Goal: Task Accomplishment & Management: Complete application form

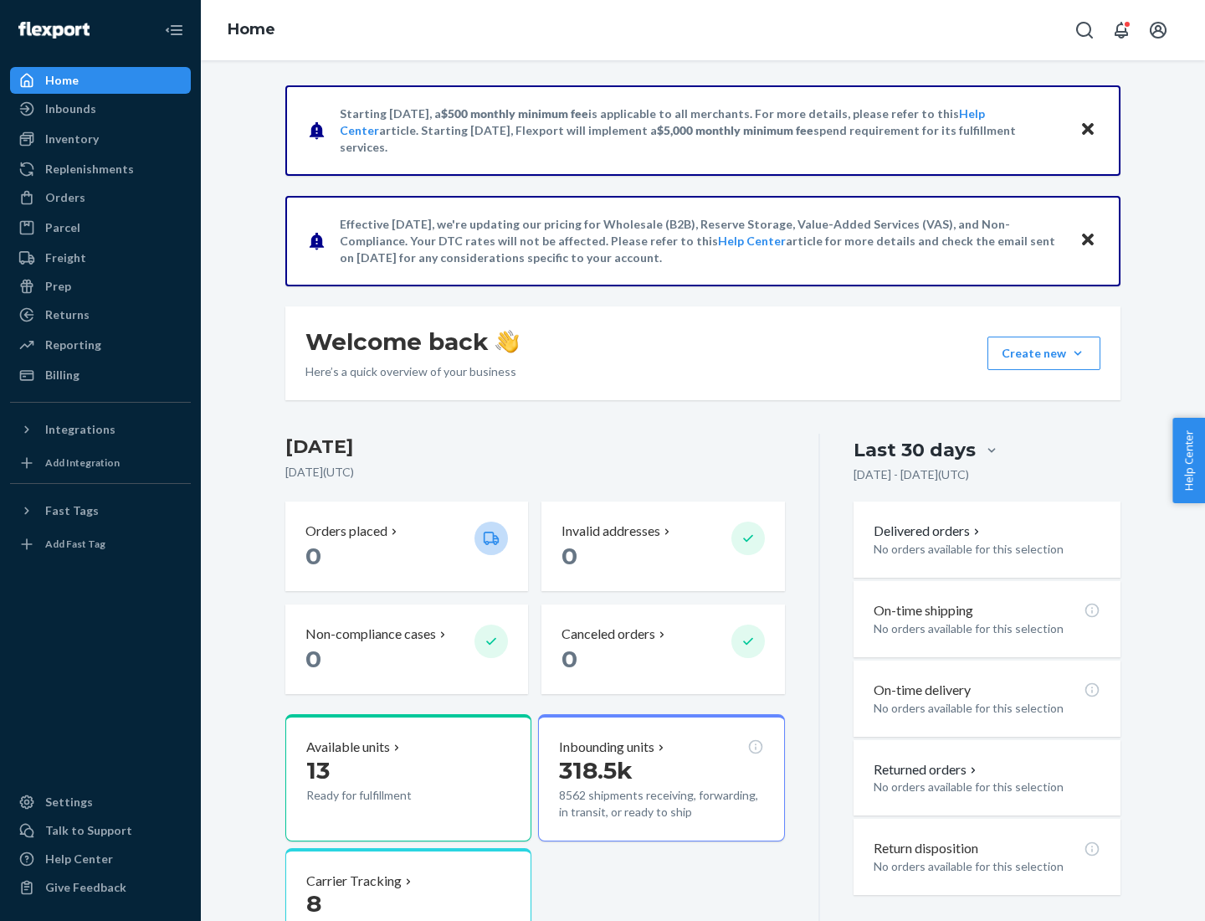
click at [1078, 353] on button "Create new Create new inbound Create new order Create new product" at bounding box center [1043, 352] width 113 height 33
click at [100, 109] on div "Inbounds" at bounding box center [100, 108] width 177 height 23
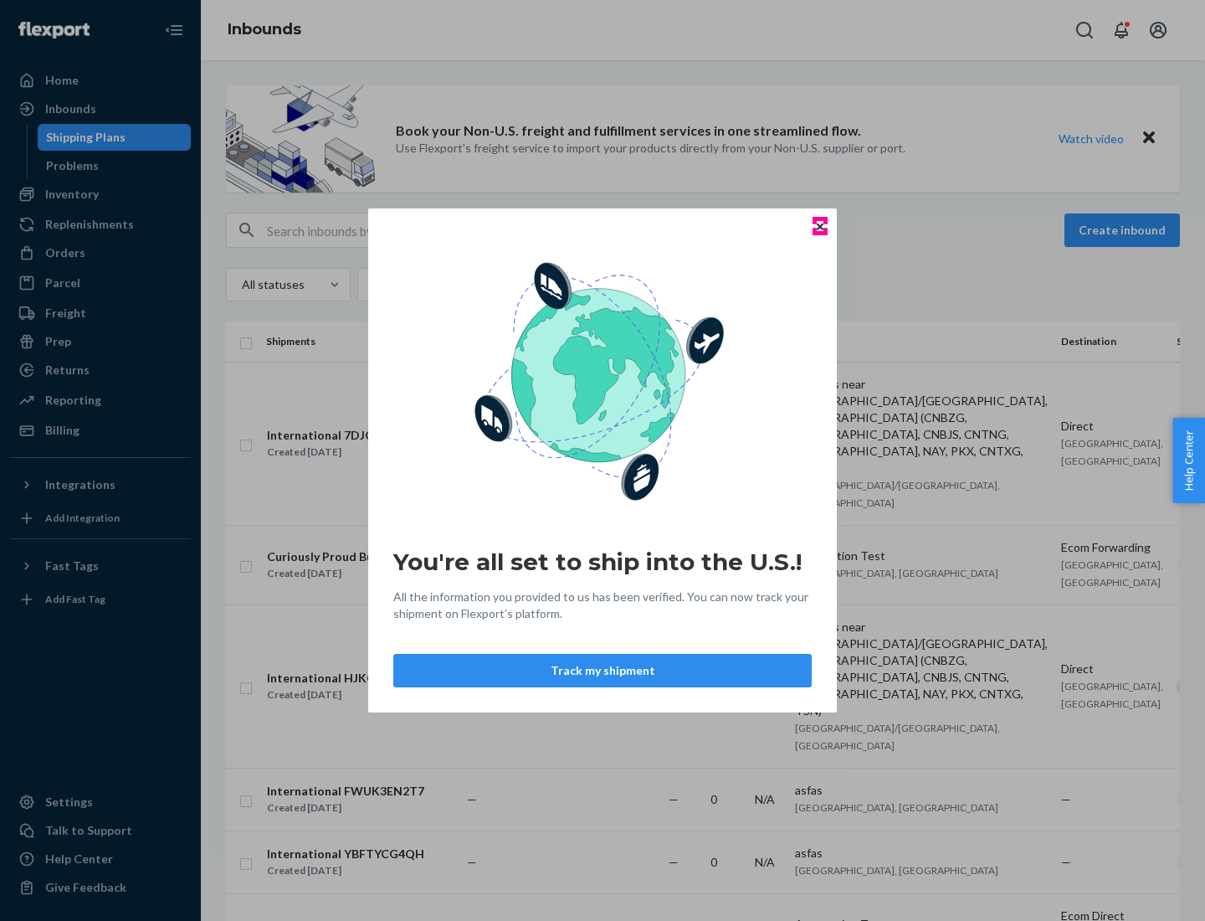
click at [819, 226] on icon "Close" at bounding box center [820, 226] width 7 height 7
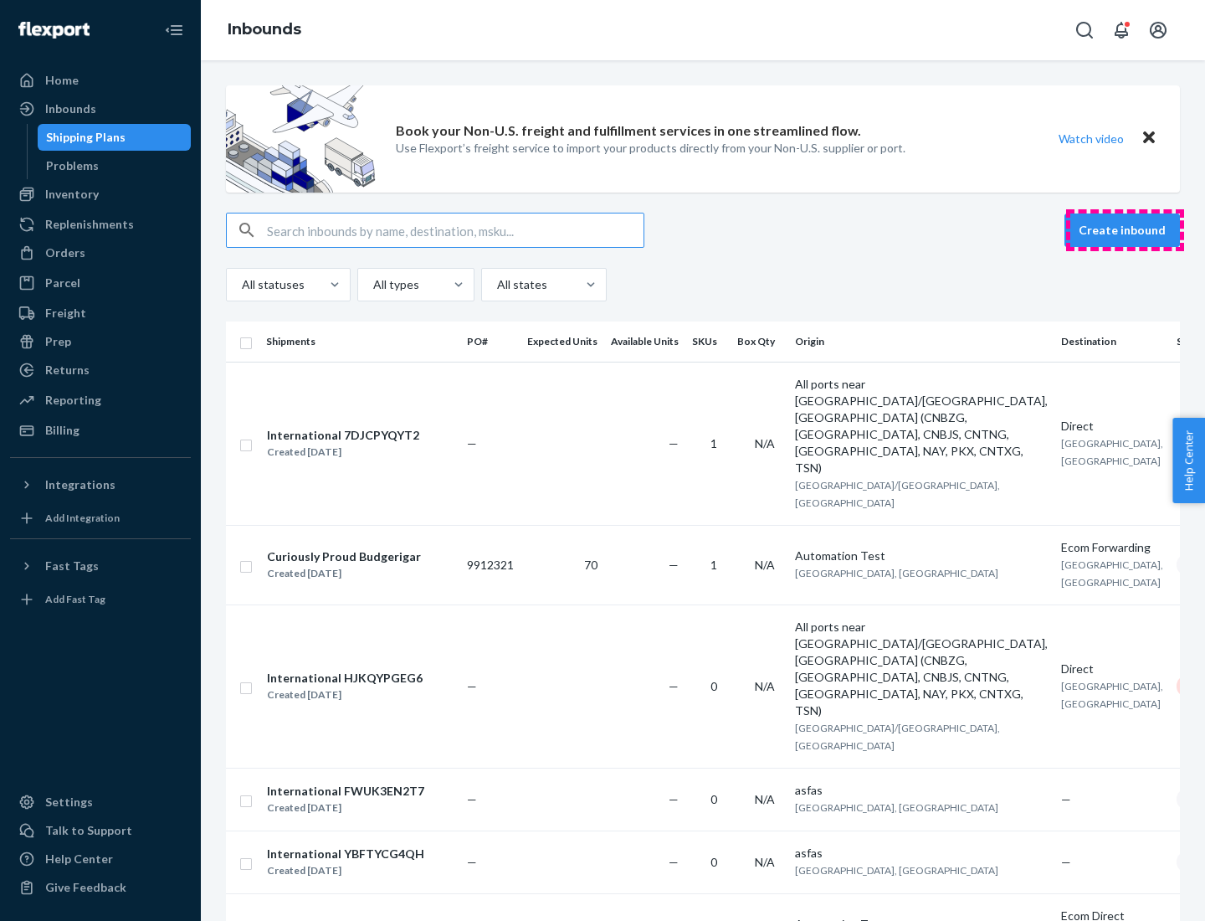
click at [1125, 230] on button "Create inbound" at bounding box center [1121, 229] width 115 height 33
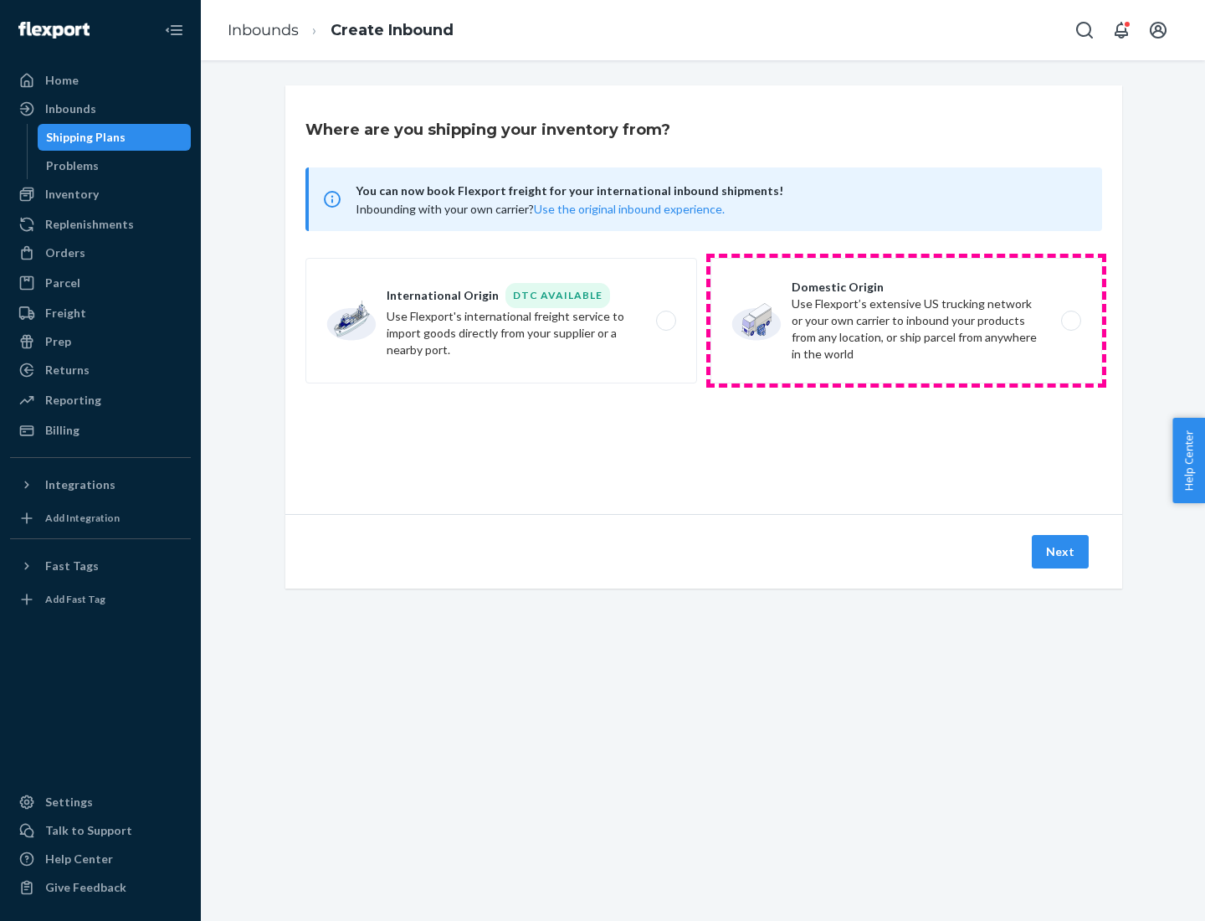
click at [906, 321] on label "Domestic Origin Use Flexport’s extensive US trucking network or your own carrie…" at bounding box center [906, 321] width 392 height 126
click at [1070, 321] on input "Domestic Origin Use Flexport’s extensive US trucking network or your own carrie…" at bounding box center [1075, 320] width 11 height 11
radio input "true"
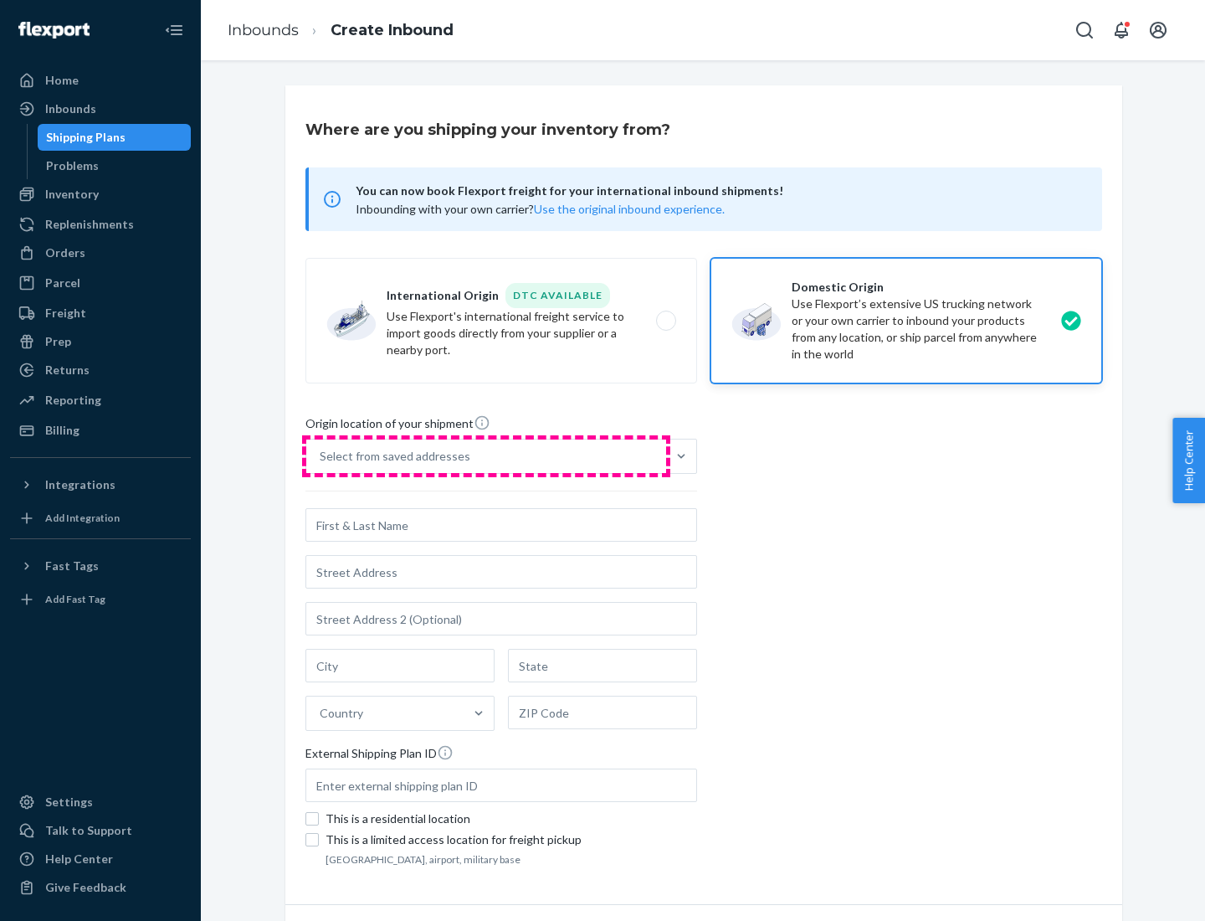
click at [486, 456] on div "Select from saved addresses" at bounding box center [486, 455] width 360 height 33
click at [321, 456] on input "Select from saved addresses" at bounding box center [321, 456] width 2 height 17
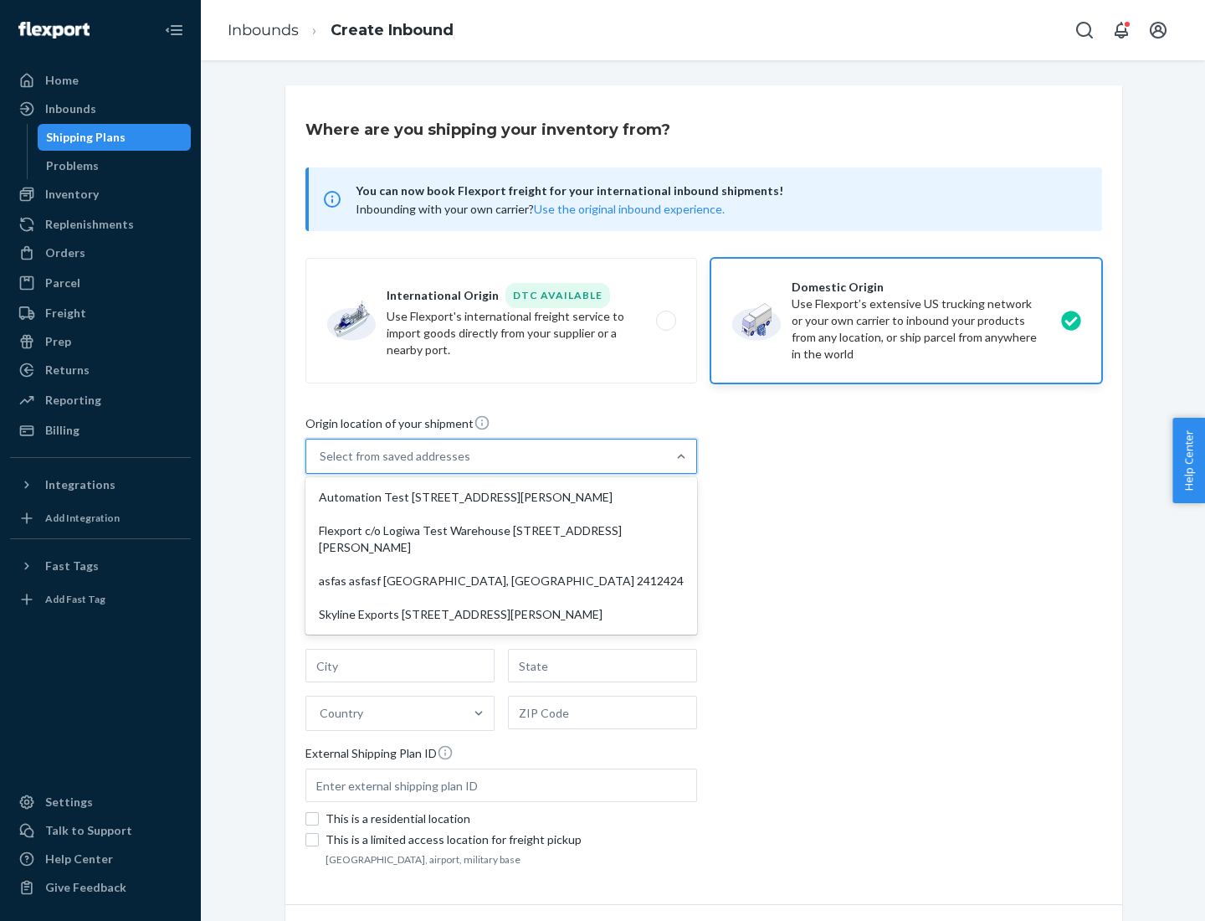
scroll to position [7, 0]
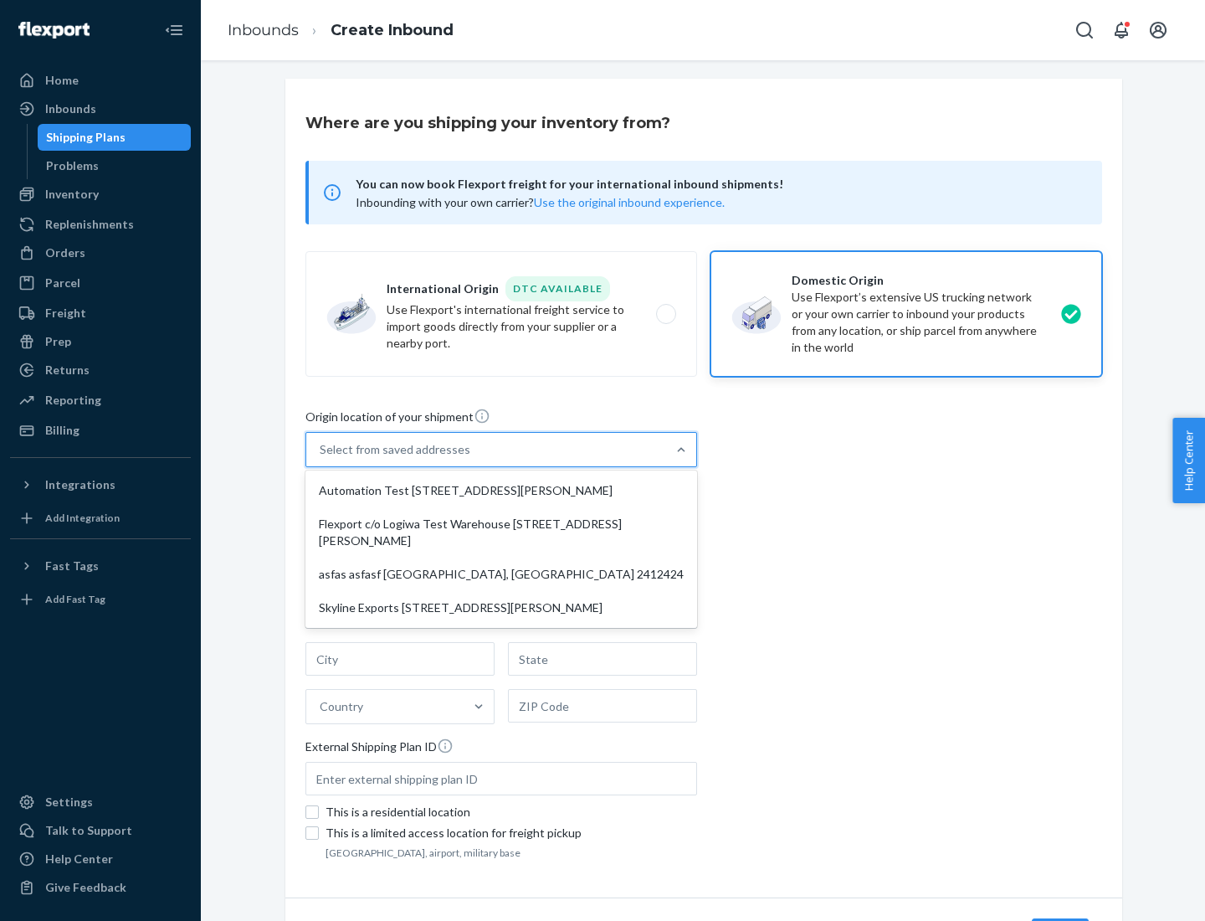
click at [501, 490] on div "Automation Test [STREET_ADDRESS][PERSON_NAME]" at bounding box center [501, 490] width 385 height 33
click at [321, 458] on input "option Automation Test [STREET_ADDRESS][PERSON_NAME] focused, 1 of 4. 4 results…" at bounding box center [321, 449] width 2 height 17
type input "Automation Test"
type input "9th Floor"
type input "[GEOGRAPHIC_DATA]"
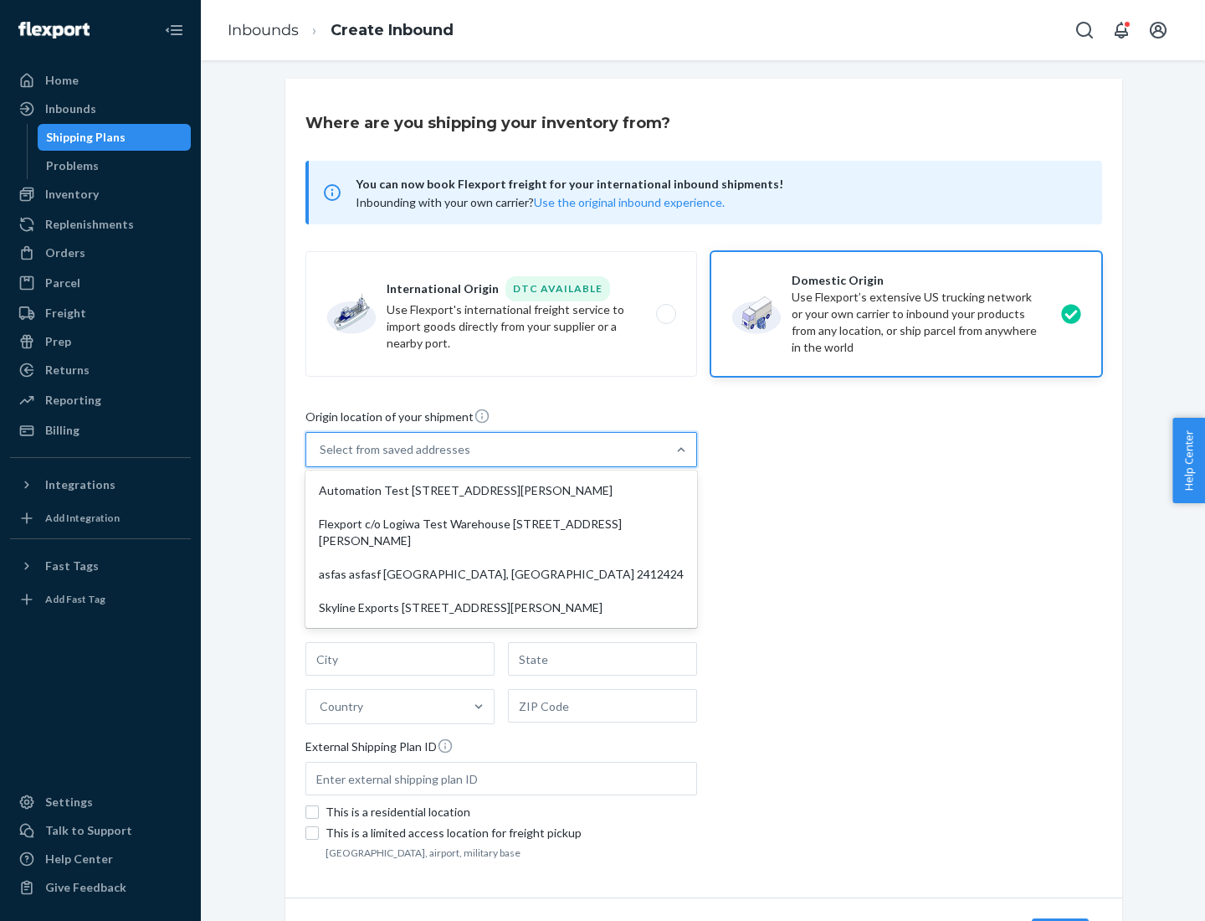
type input "CA"
type input "94104"
type input "[STREET_ADDRESS][PERSON_NAME]"
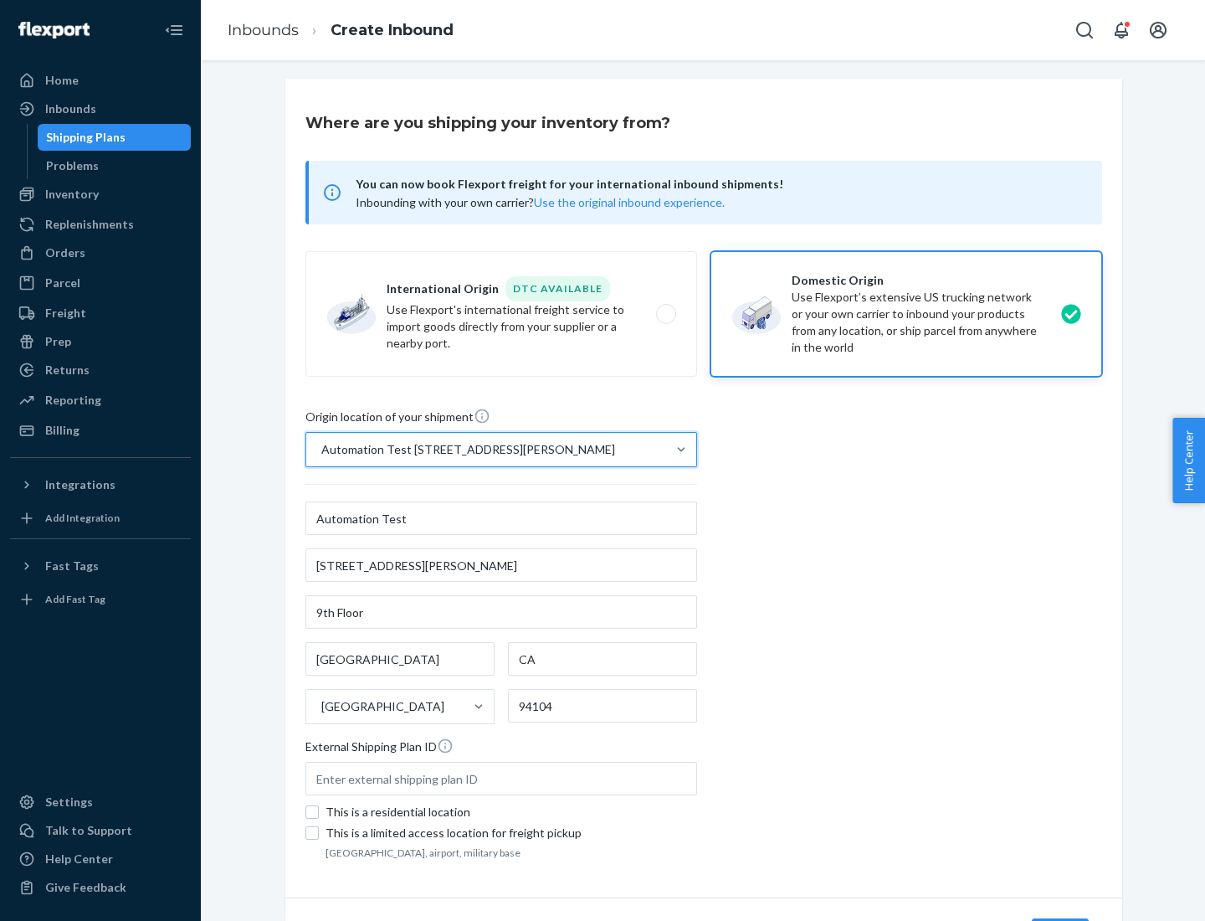
scroll to position [98, 0]
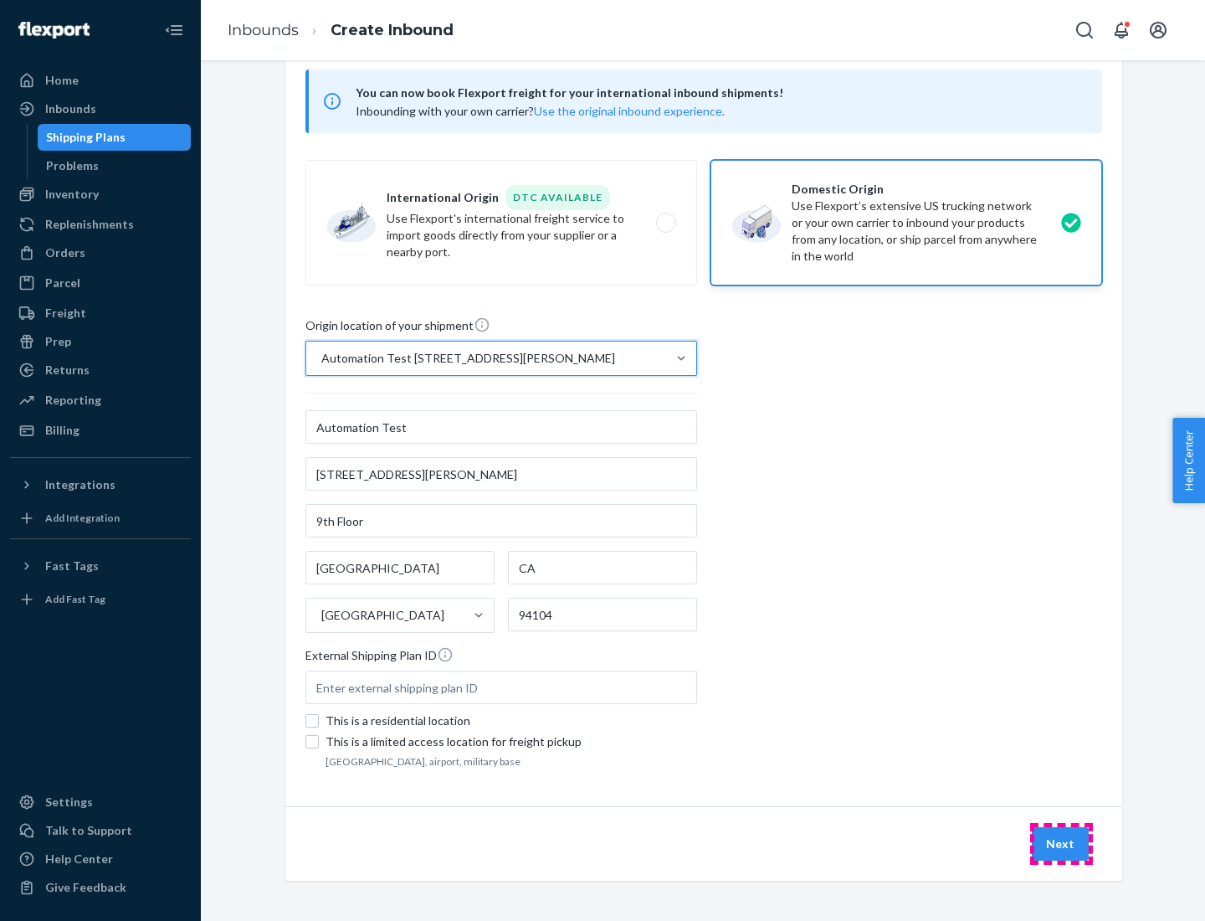
click at [1061, 844] on button "Next" at bounding box center [1060, 843] width 57 height 33
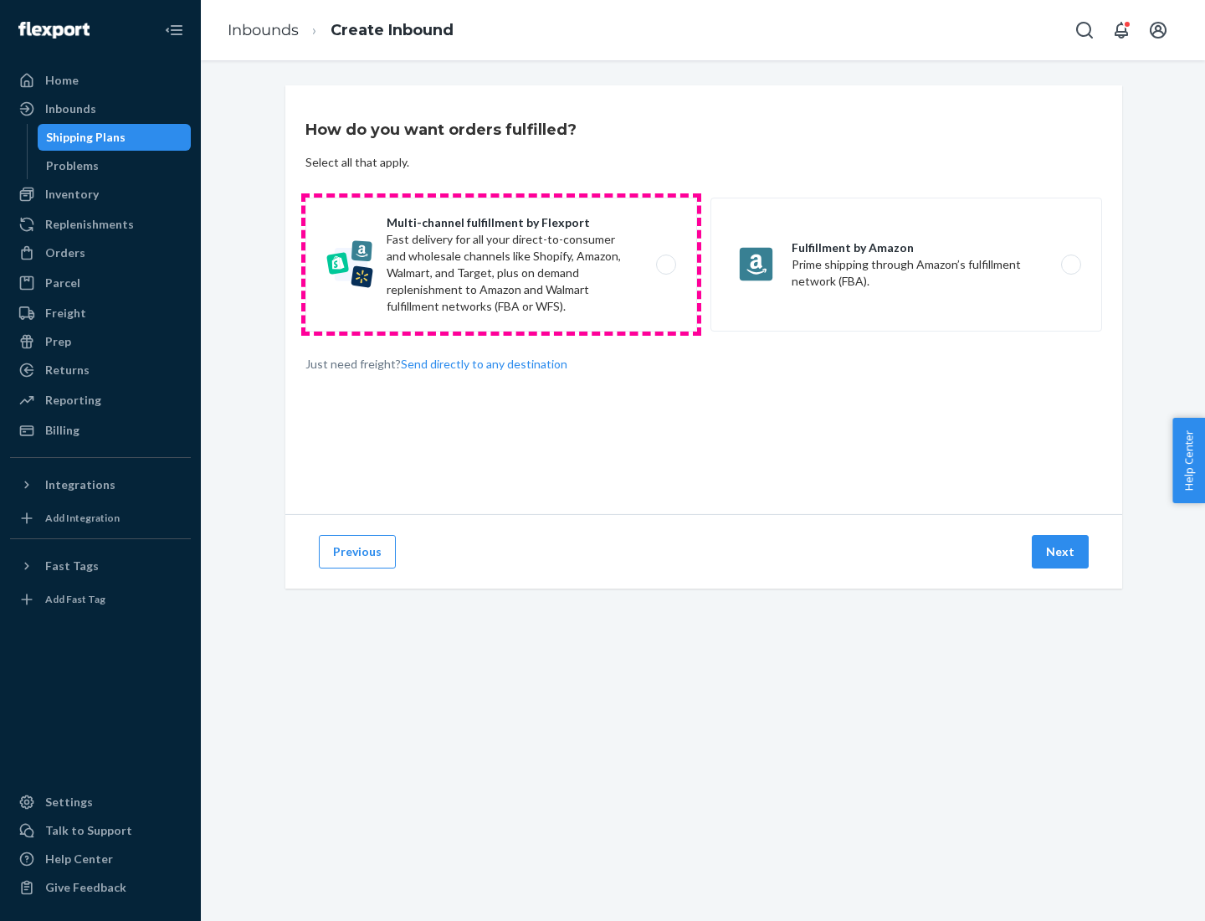
click at [501, 264] on label "Multi-channel fulfillment by Flexport Fast delivery for all your direct-to-cons…" at bounding box center [501, 264] width 392 height 134
click at [665, 264] on input "Multi-channel fulfillment by Flexport Fast delivery for all your direct-to-cons…" at bounding box center [670, 264] width 11 height 11
radio input "true"
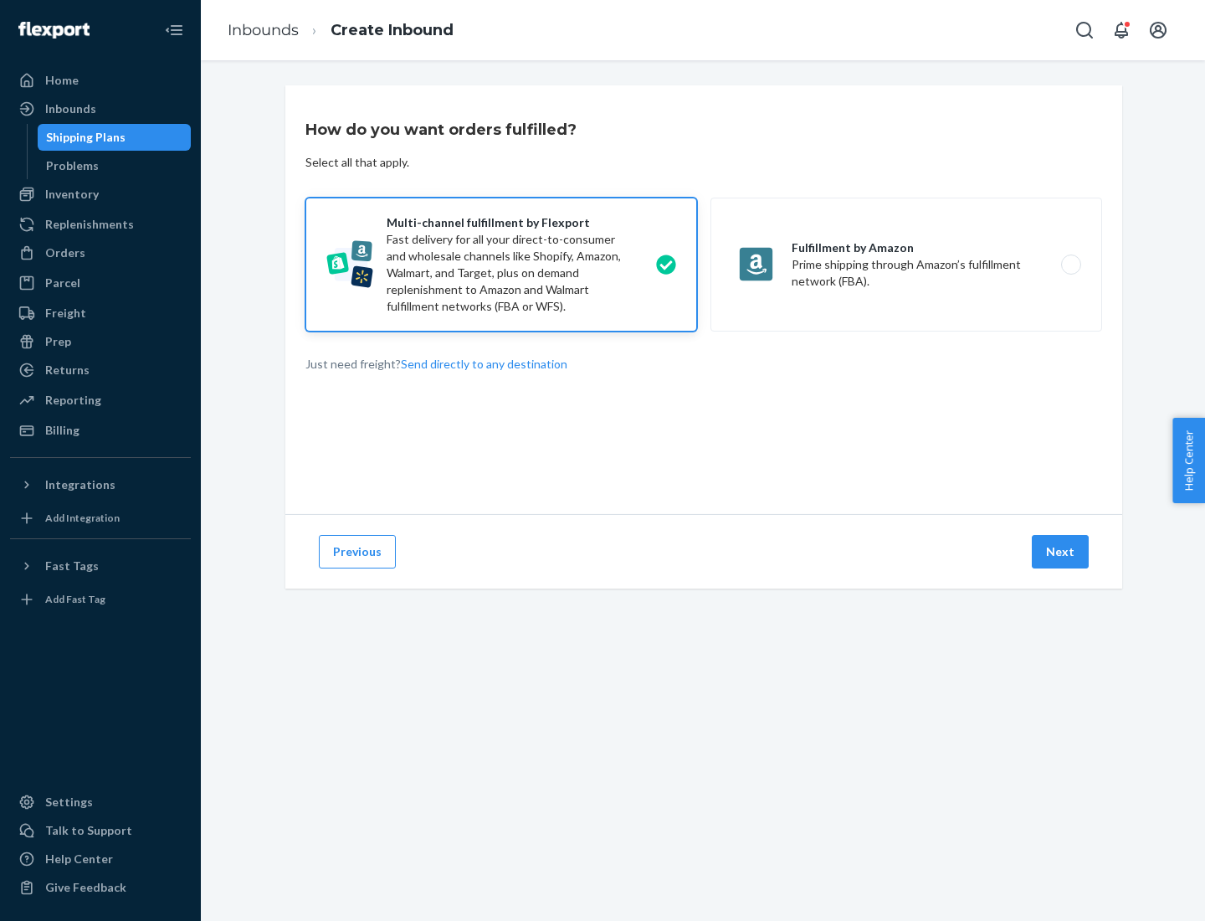
click at [1061, 551] on button "Next" at bounding box center [1060, 551] width 57 height 33
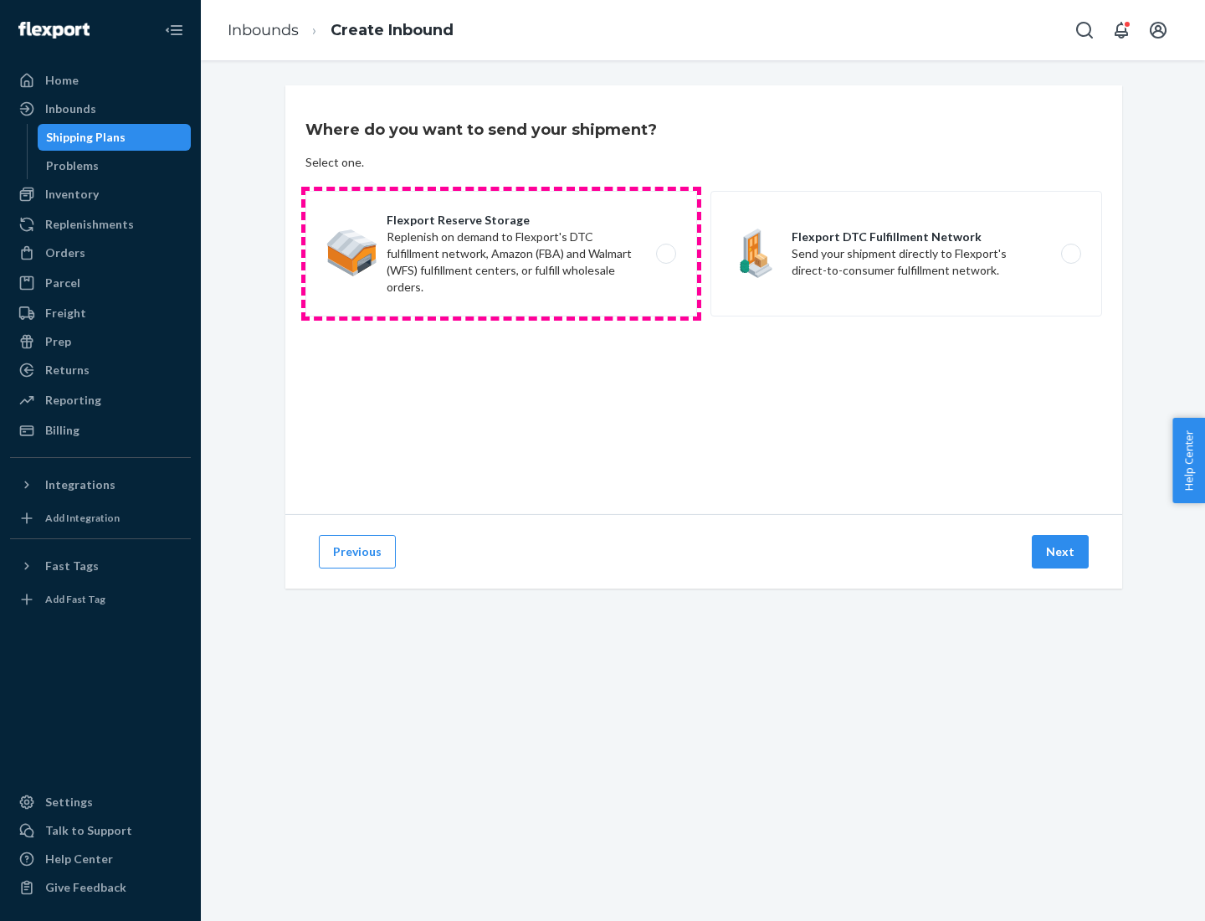
click at [501, 254] on label "Flexport Reserve Storage Replenish on demand to Flexport's DTC fulfillment netw…" at bounding box center [501, 254] width 392 height 126
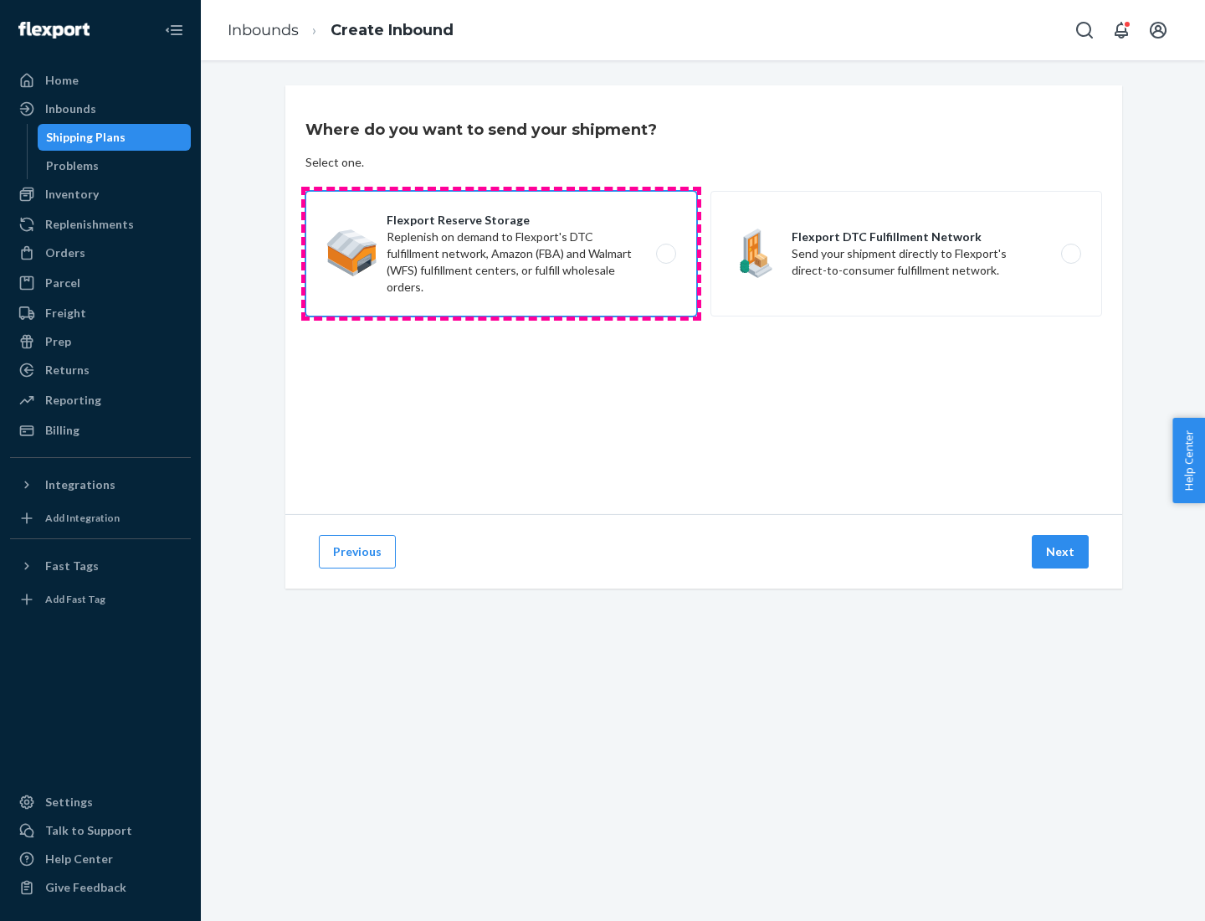
click at [665, 254] on input "Flexport Reserve Storage Replenish on demand to Flexport's DTC fulfillment netw…" at bounding box center [670, 254] width 11 height 11
radio input "true"
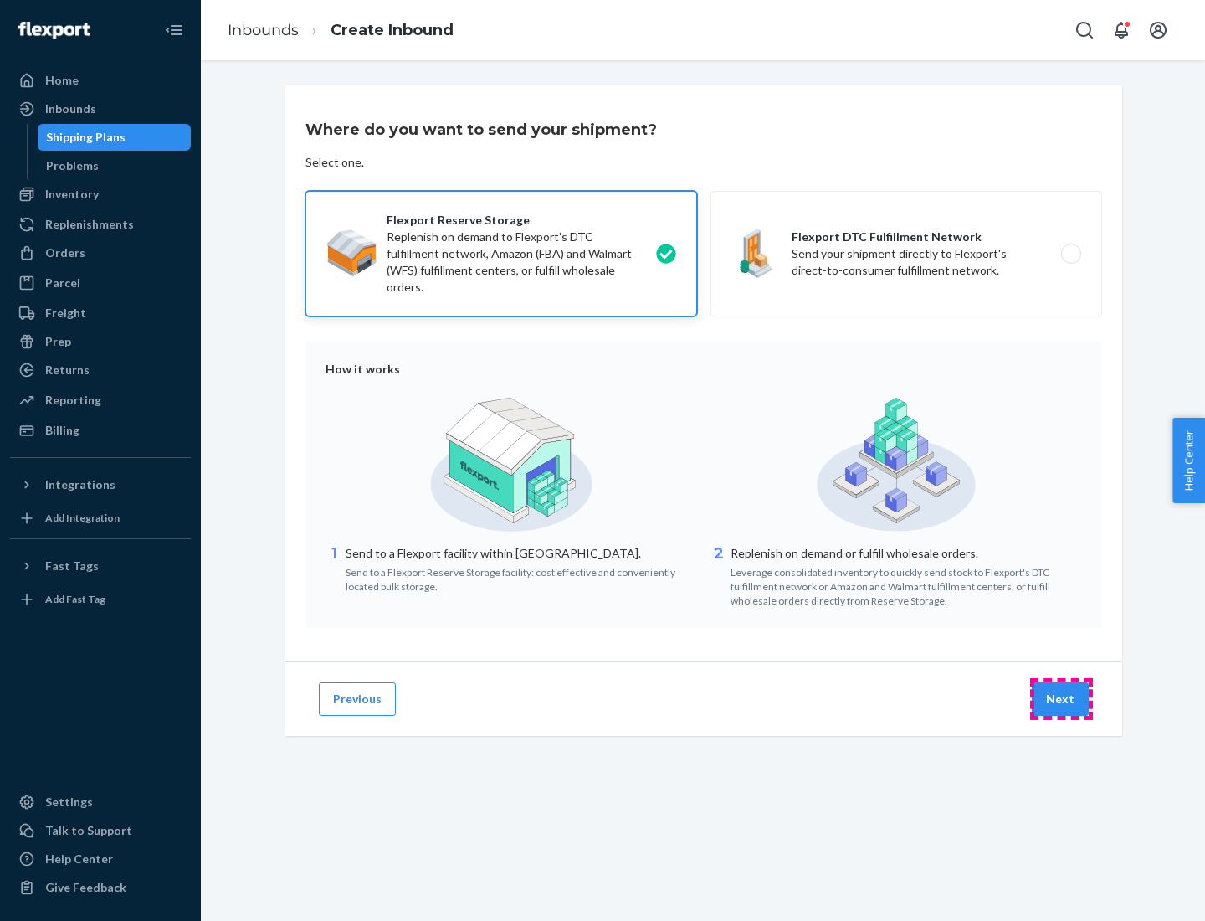
click at [1061, 699] on button "Next" at bounding box center [1060, 698] width 57 height 33
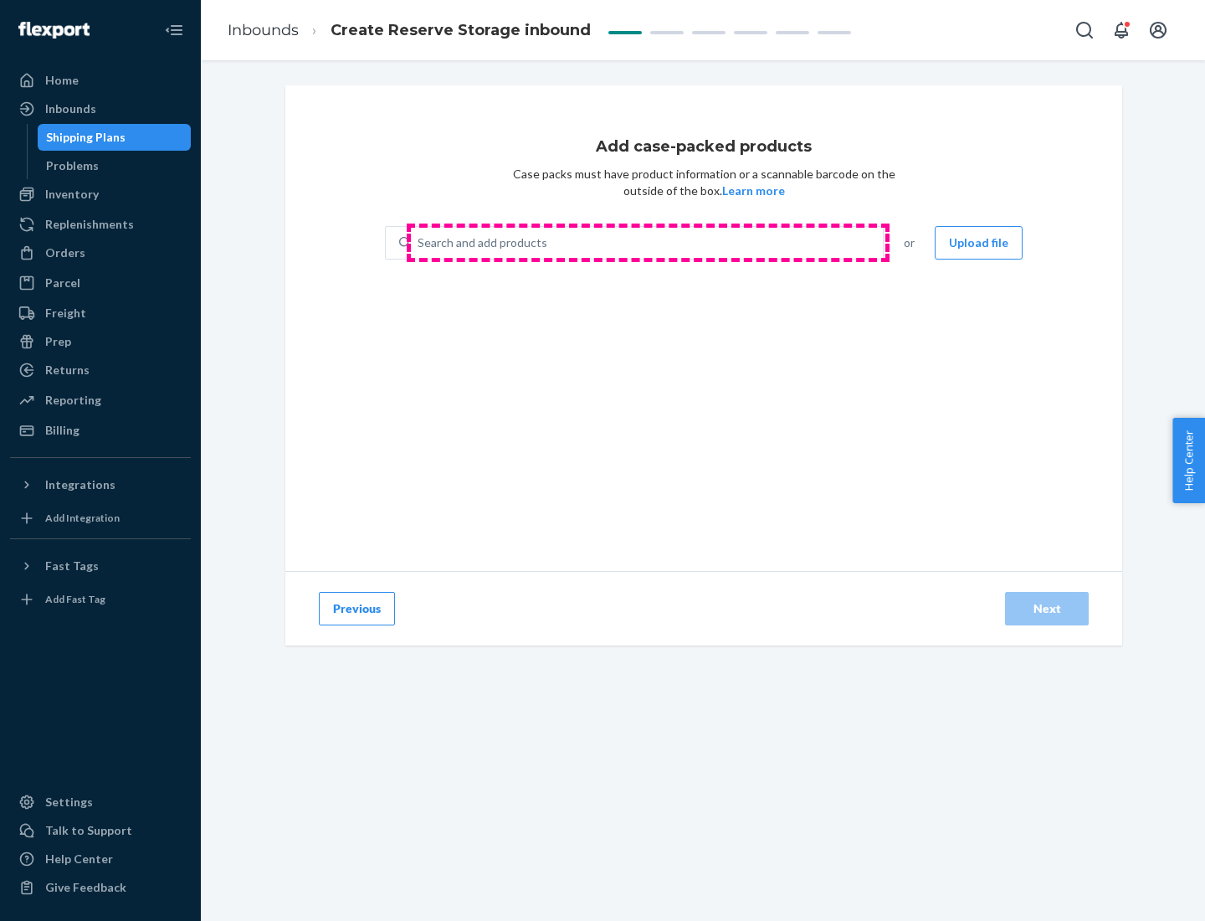
click at [648, 243] on div "Search and add products" at bounding box center [647, 243] width 472 height 30
click at [419, 243] on input "Search and add products" at bounding box center [419, 242] width 2 height 17
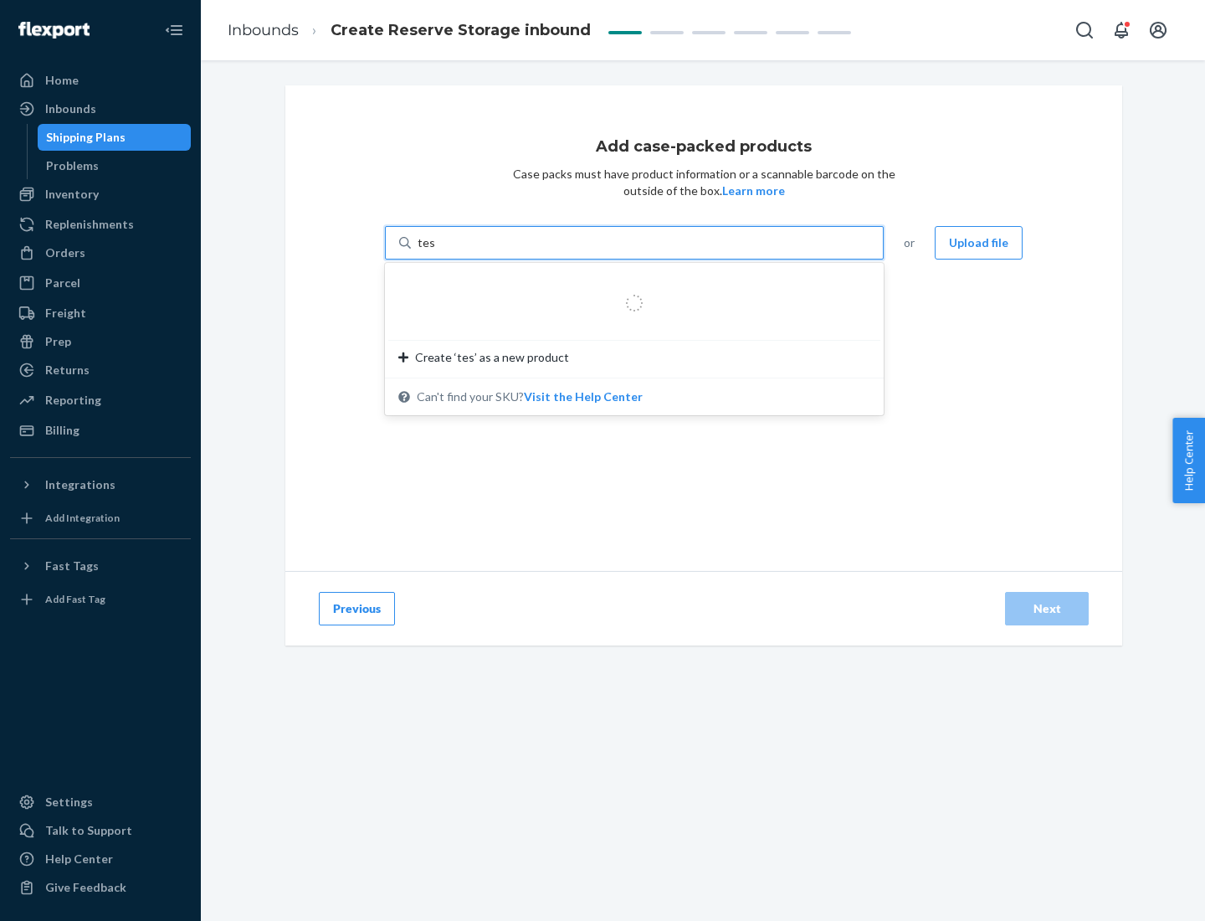
type input "test-syn"
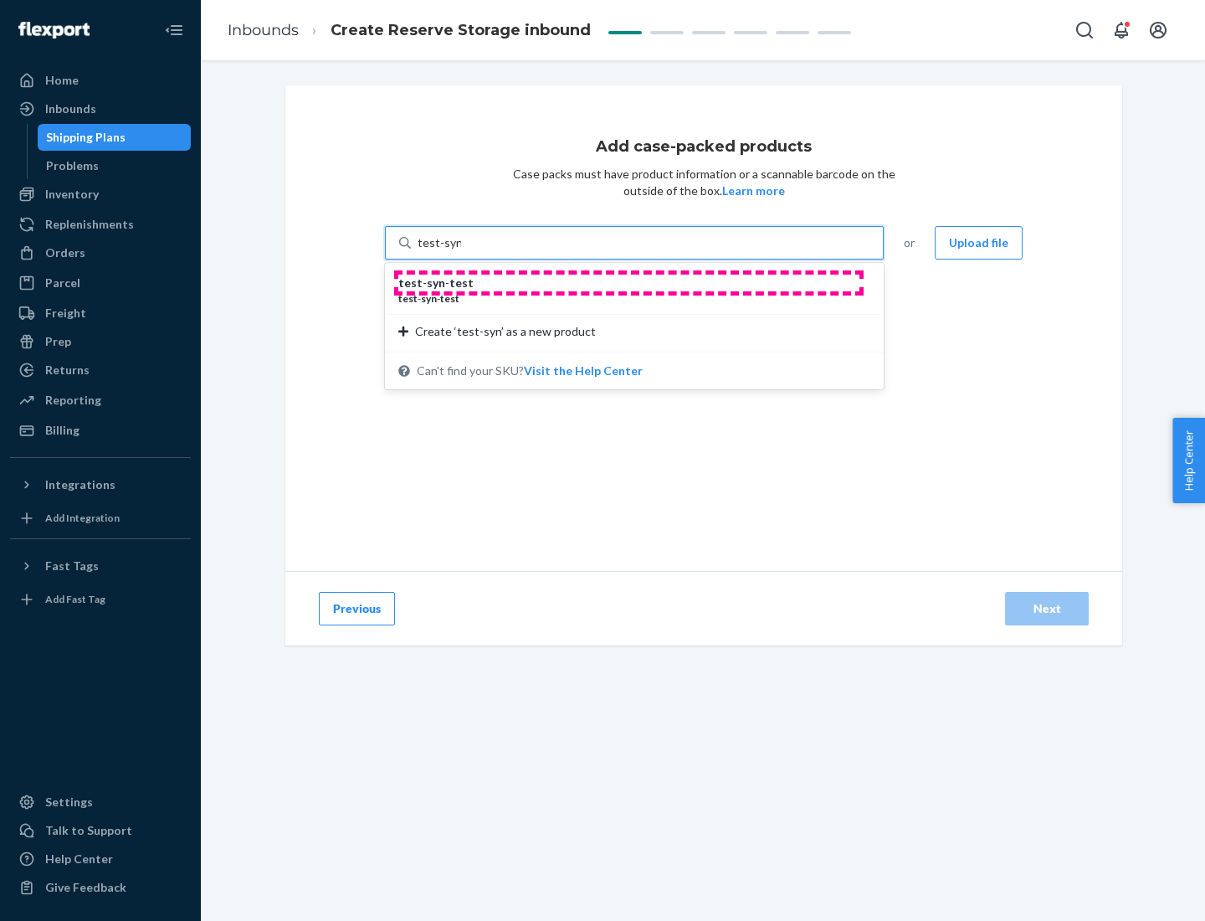
click at [628, 283] on div "test - syn - test" at bounding box center [627, 282] width 459 height 17
click at [461, 251] on input "test-syn" at bounding box center [440, 242] width 44 height 17
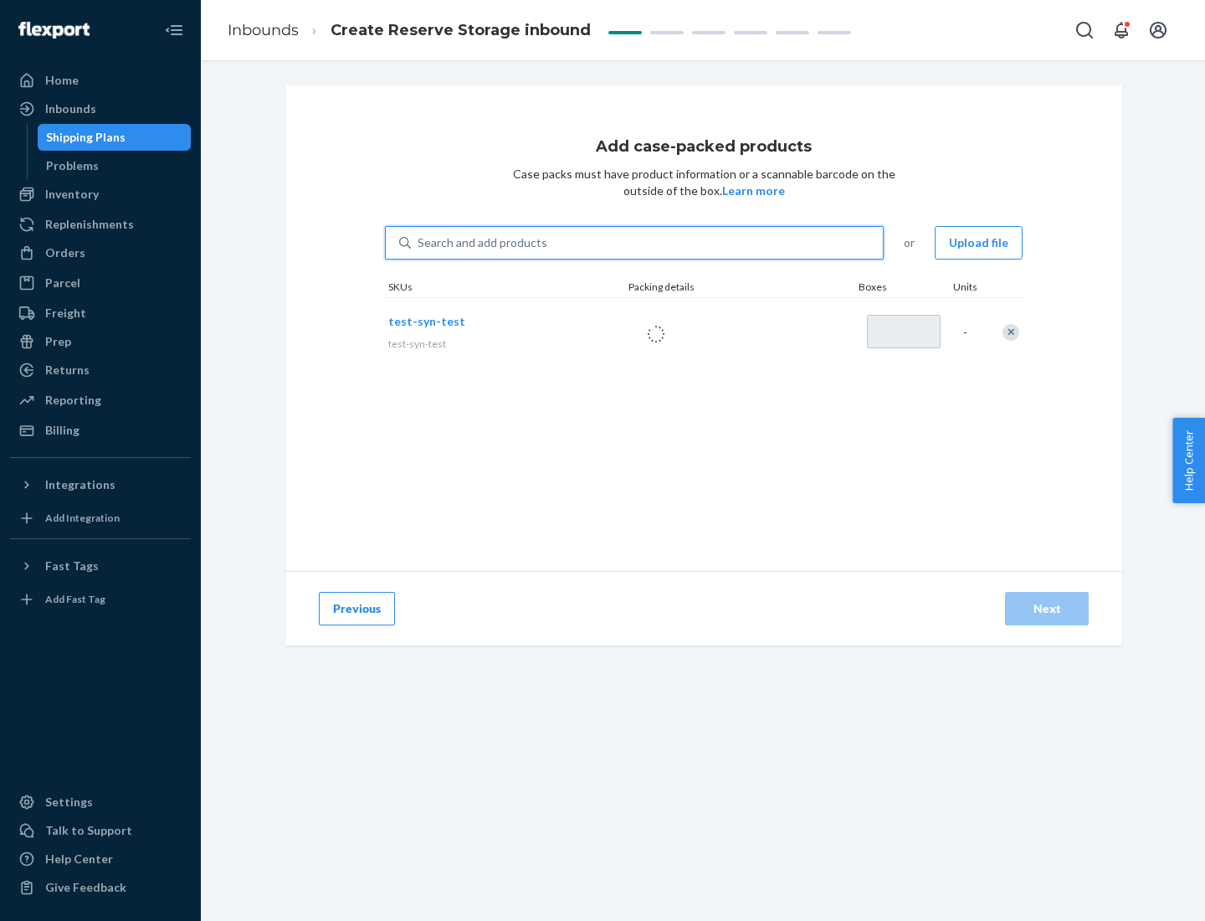
type input "1"
click at [1047, 608] on div "Next" at bounding box center [1046, 608] width 55 height 17
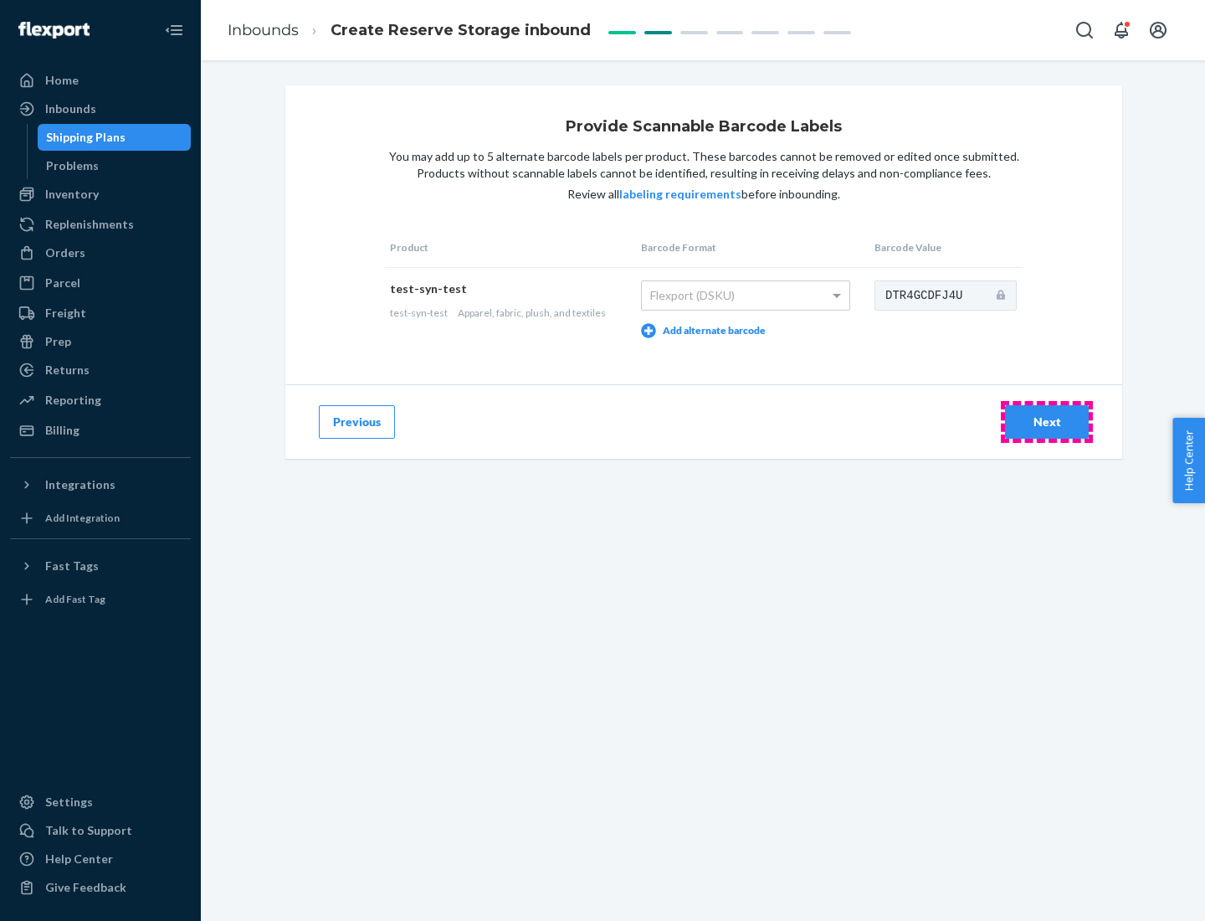
click at [1047, 421] on div "Next" at bounding box center [1046, 421] width 55 height 17
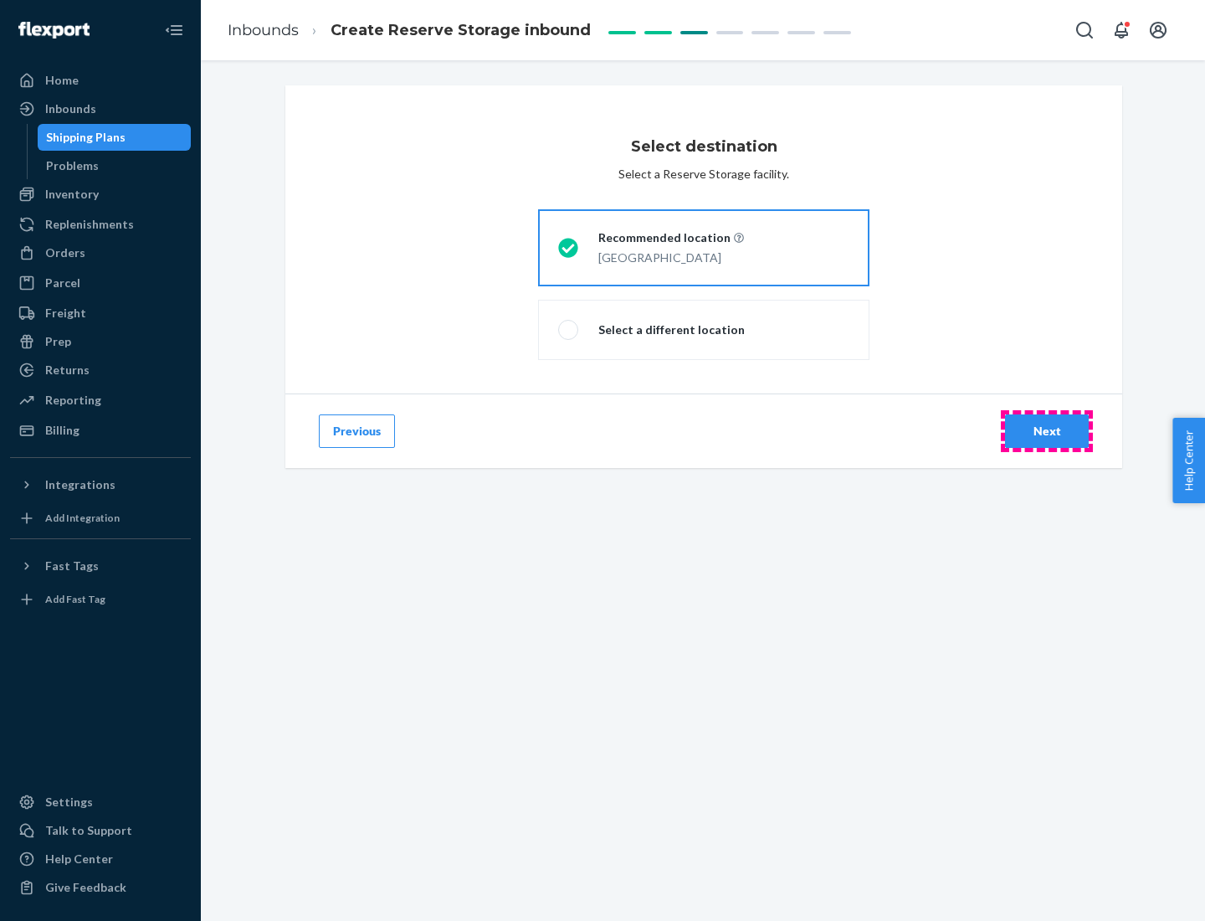
click at [1047, 431] on div "Next" at bounding box center [1046, 431] width 55 height 17
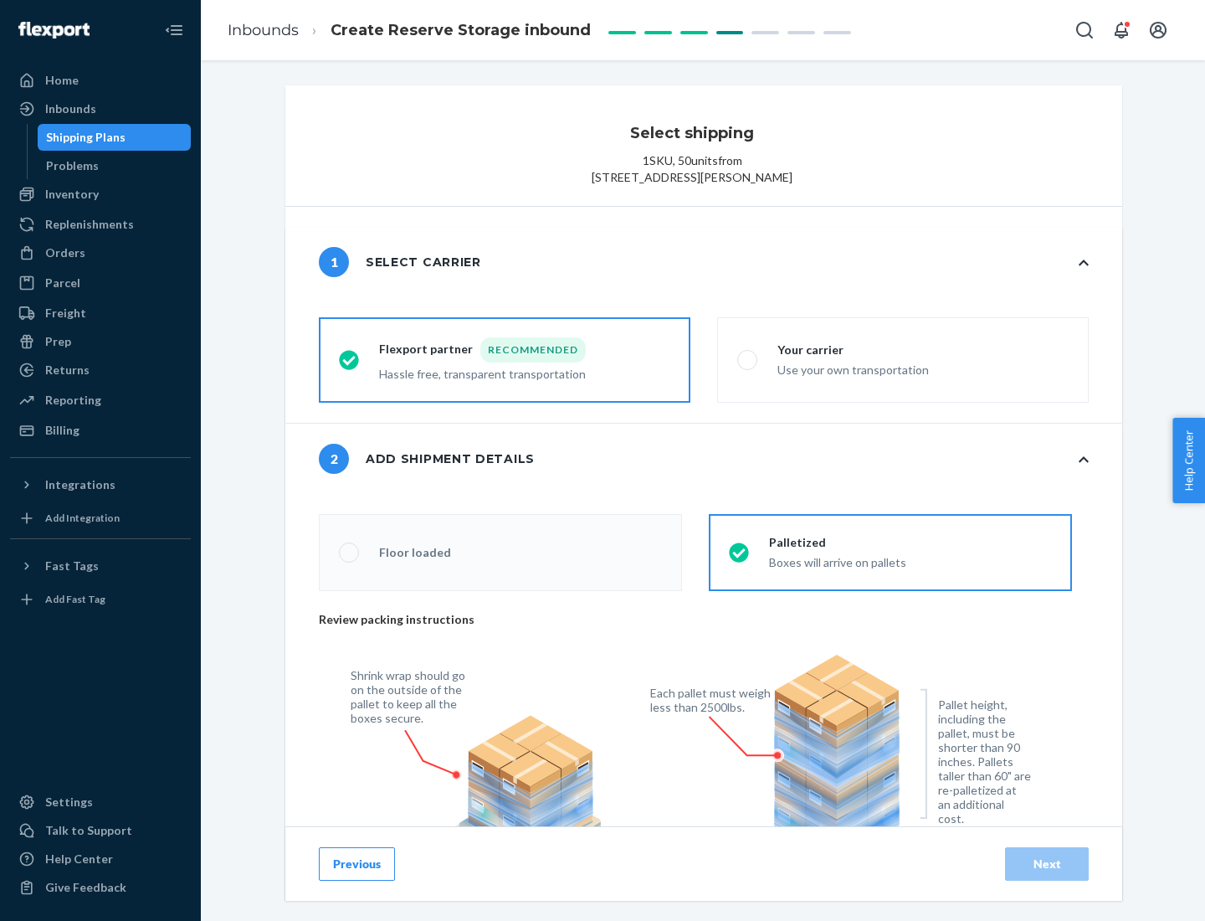
radio input "false"
type input "1"
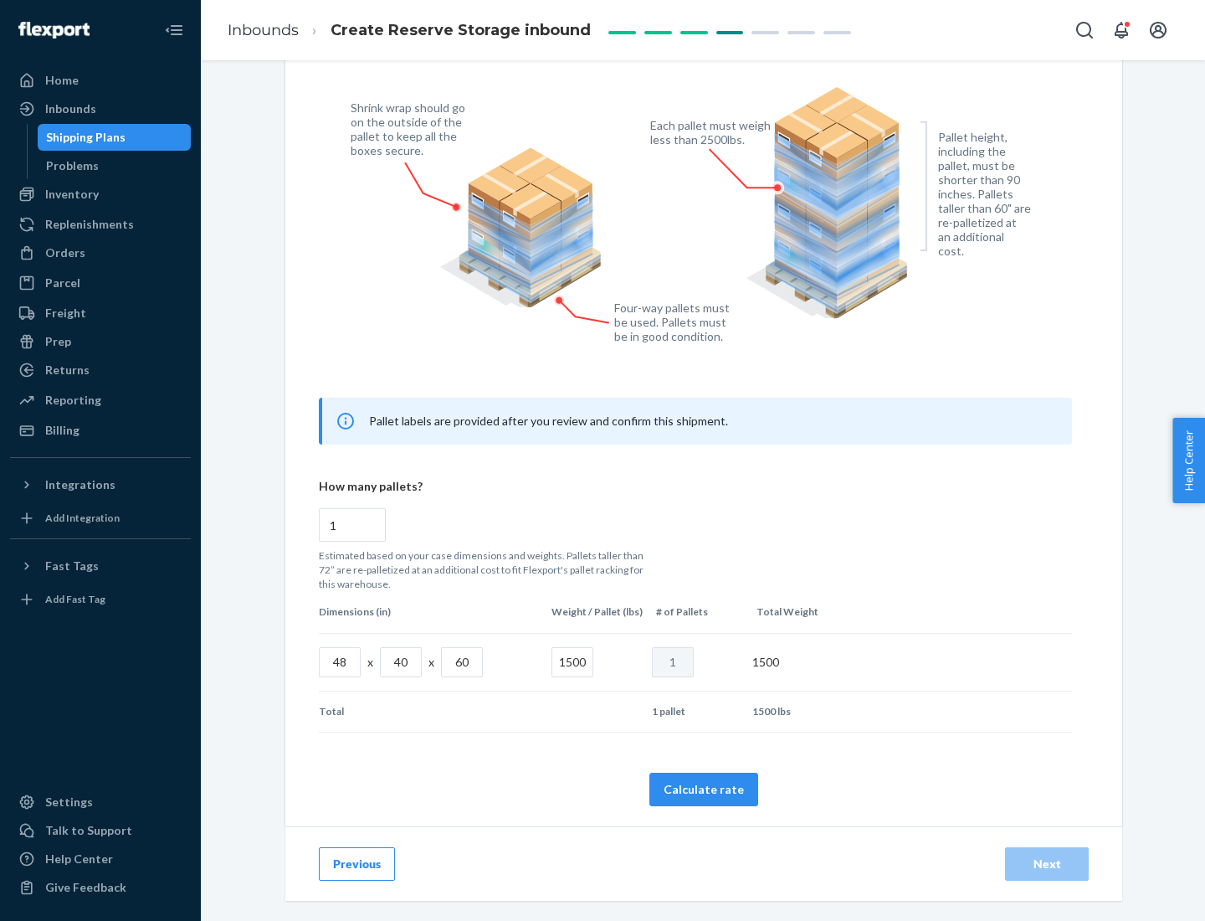
click at [704, 788] on button "Calculate rate" at bounding box center [703, 788] width 109 height 33
radio input "false"
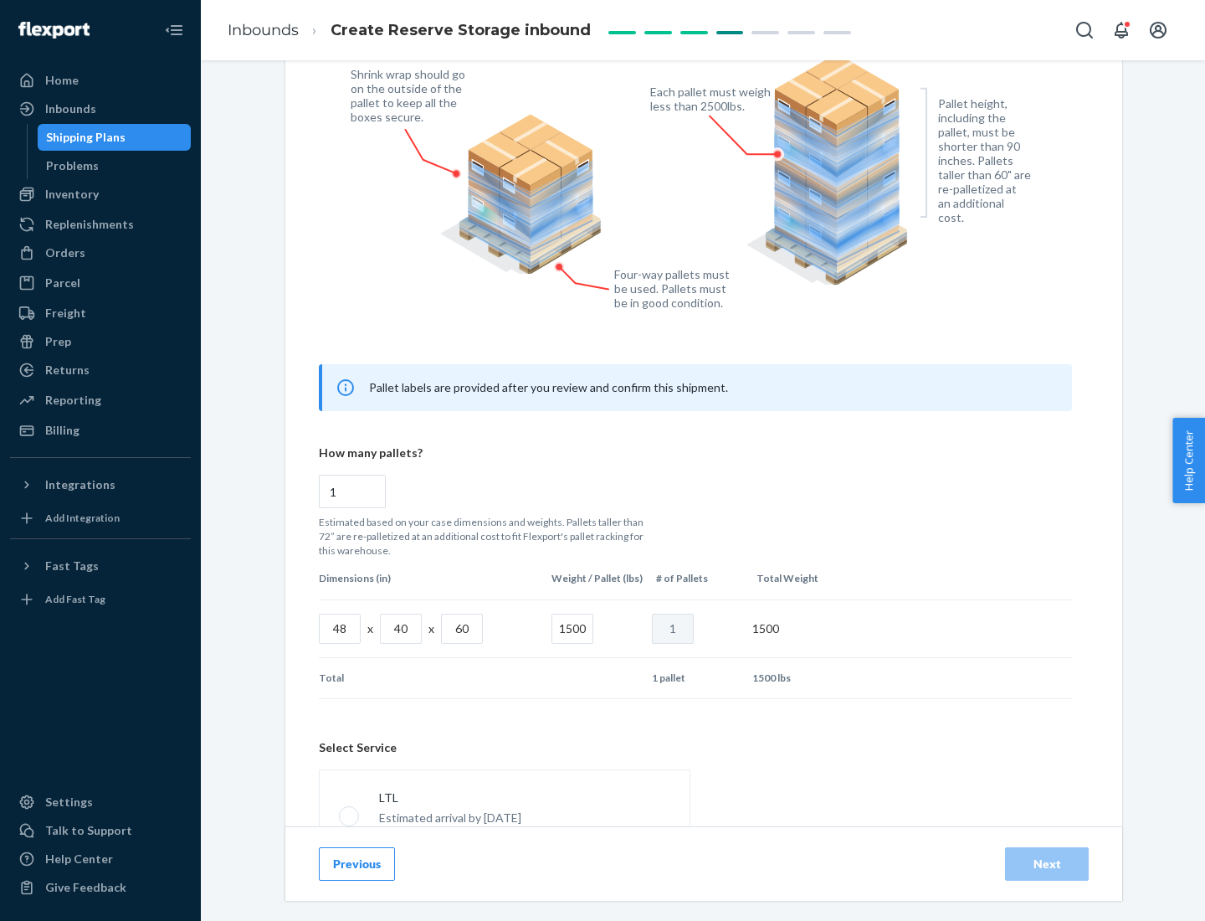
scroll to position [740, 0]
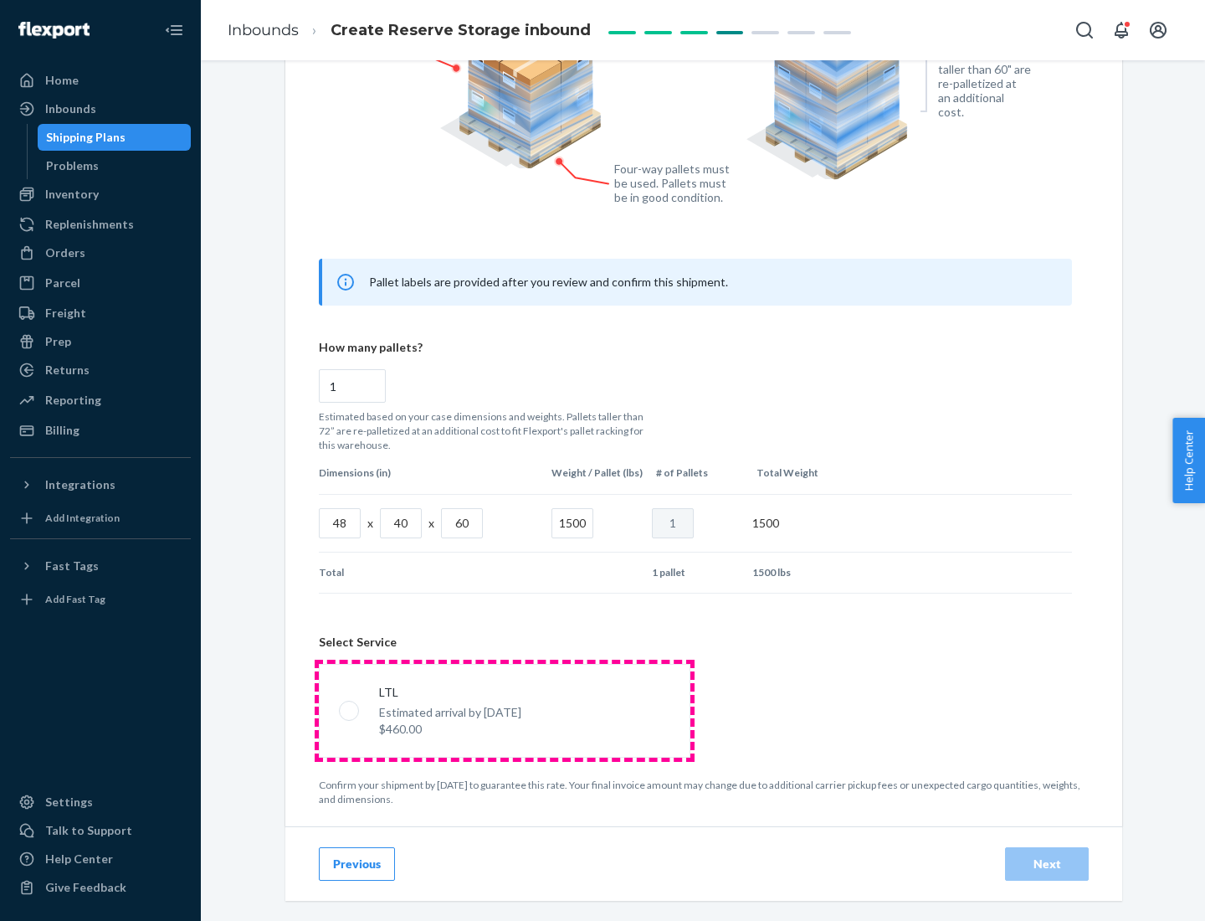
click at [504, 710] on p "Estimated arrival by [DATE]" at bounding box center [450, 712] width 142 height 17
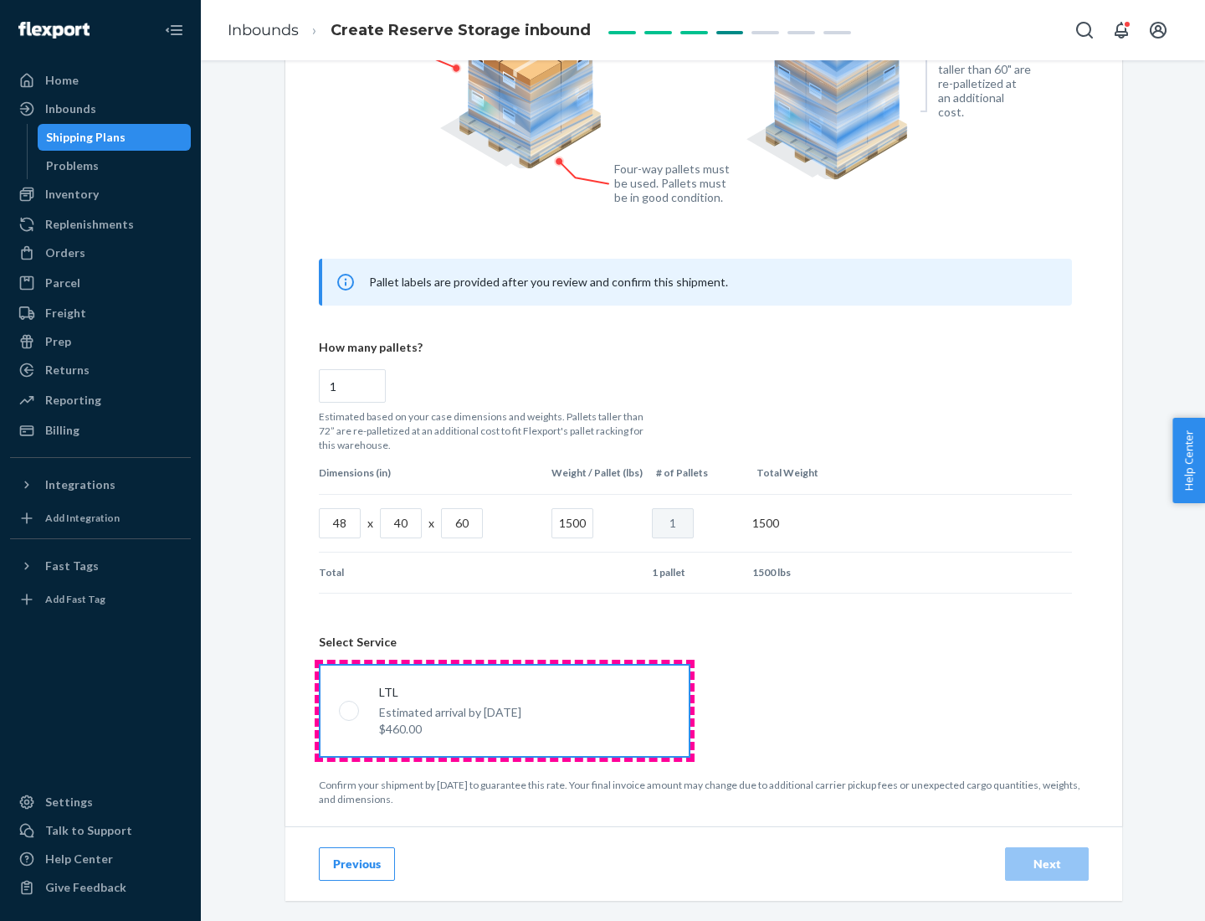
click at [350, 710] on input "LTL Estimated arrival by [DATE] $460.00" at bounding box center [344, 710] width 11 height 11
radio input "true"
radio input "false"
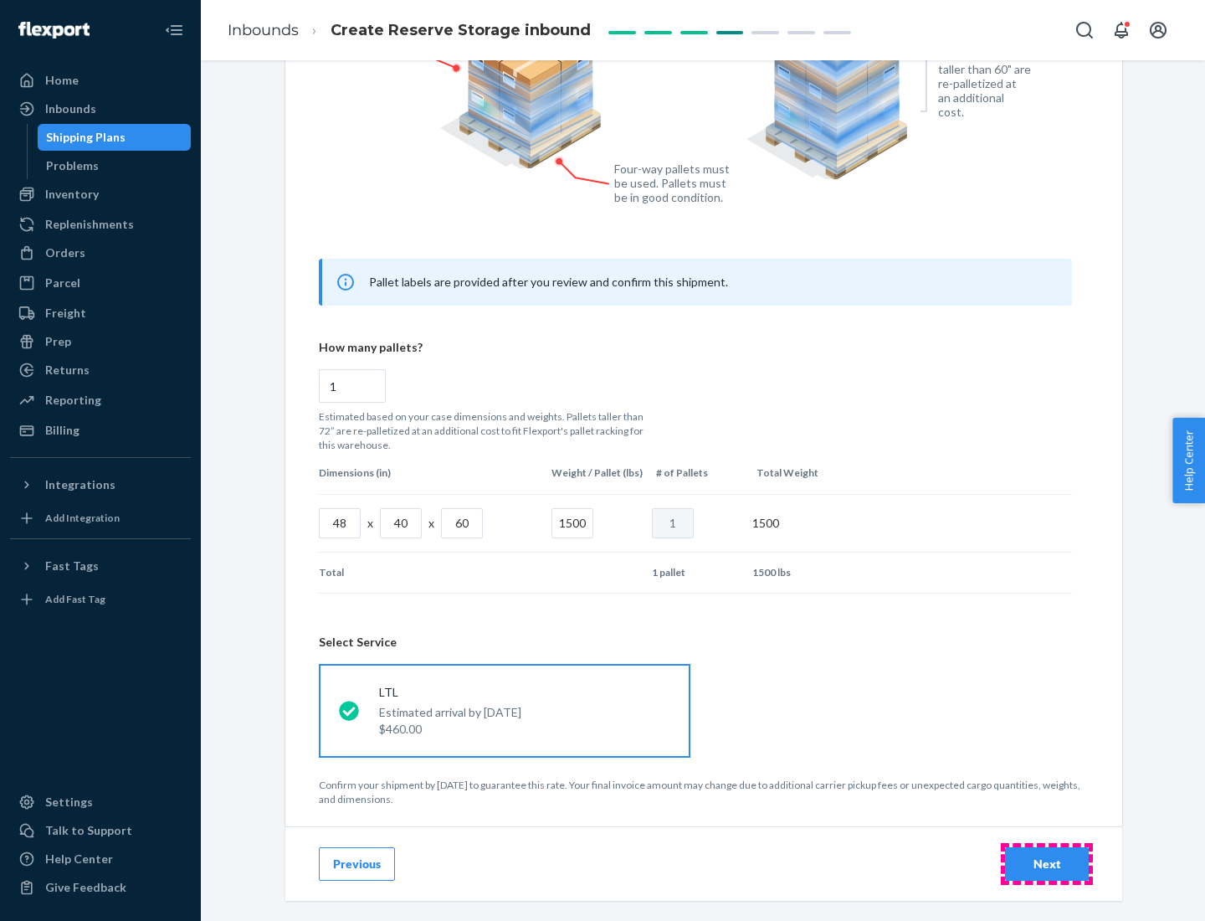
click at [1047, 863] on div "Next" at bounding box center [1046, 863] width 55 height 17
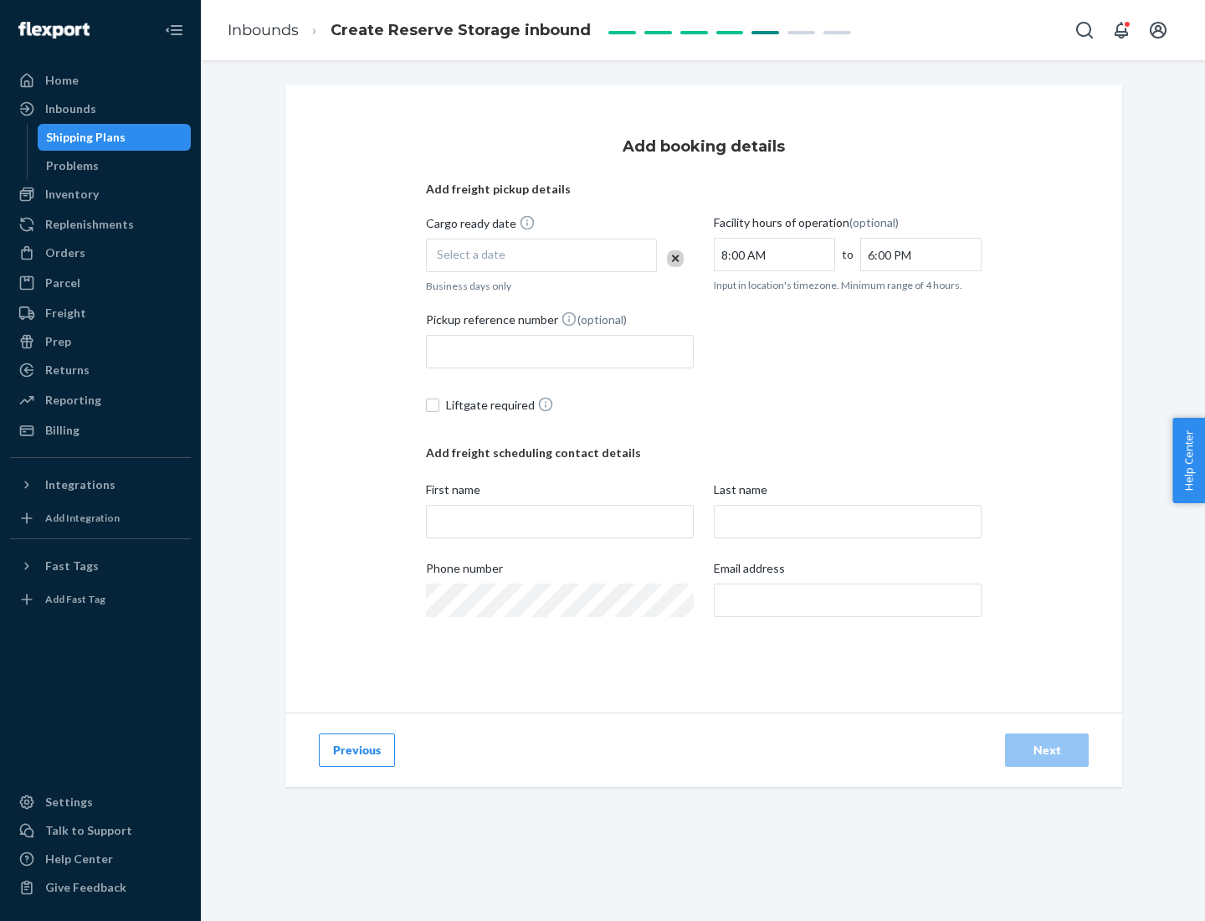
click at [541, 255] on div "Select a date" at bounding box center [541, 254] width 231 height 33
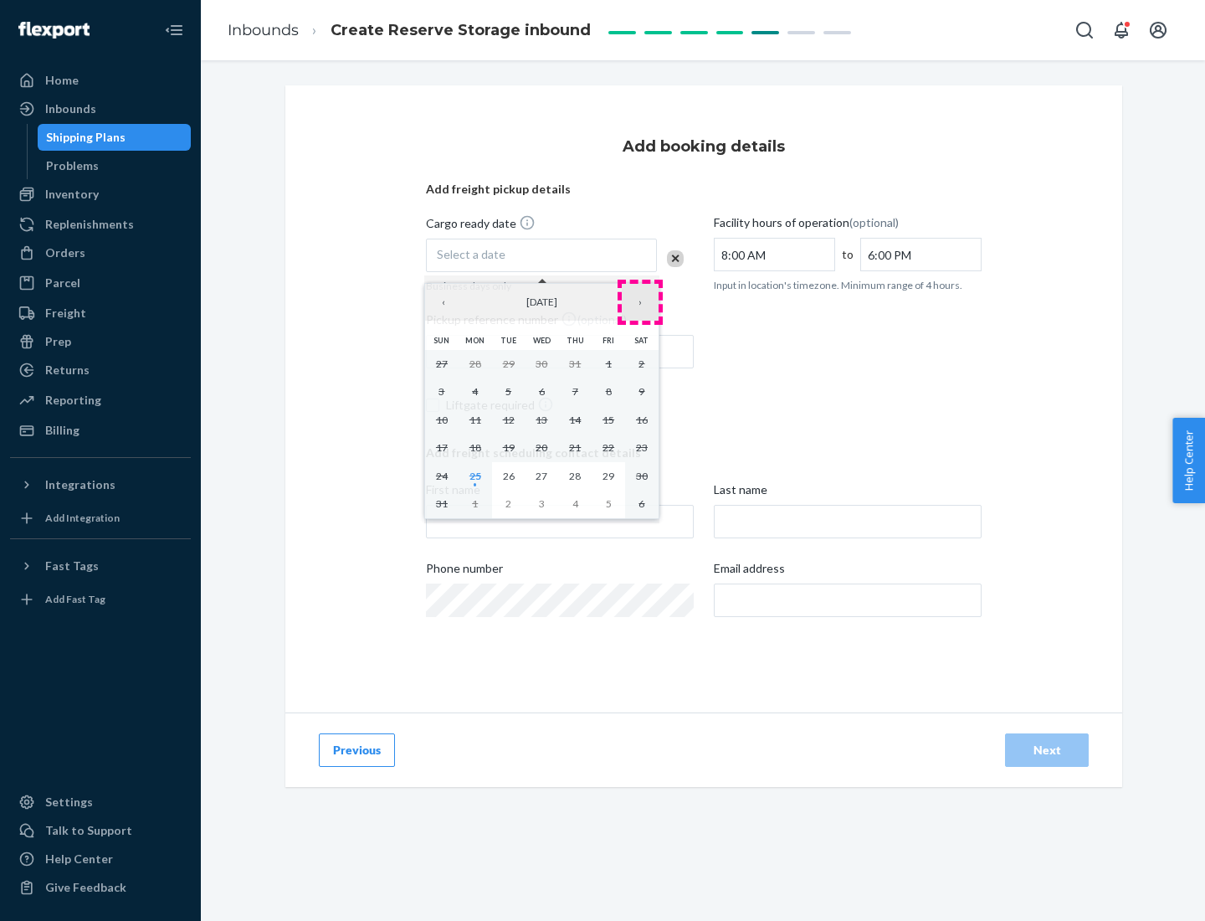
click at [640, 302] on button "›" at bounding box center [640, 302] width 37 height 37
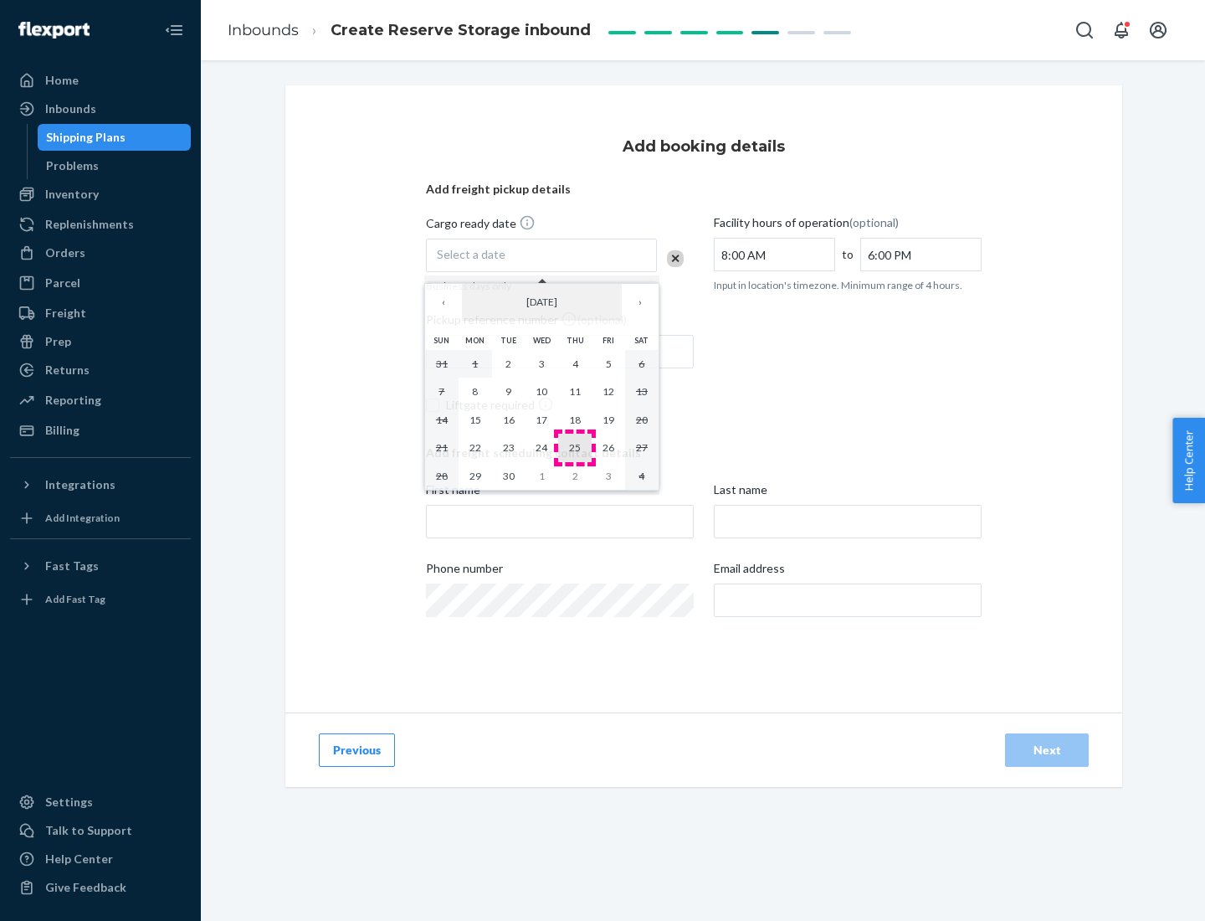
click at [575, 447] on abbr "25" at bounding box center [575, 447] width 12 height 13
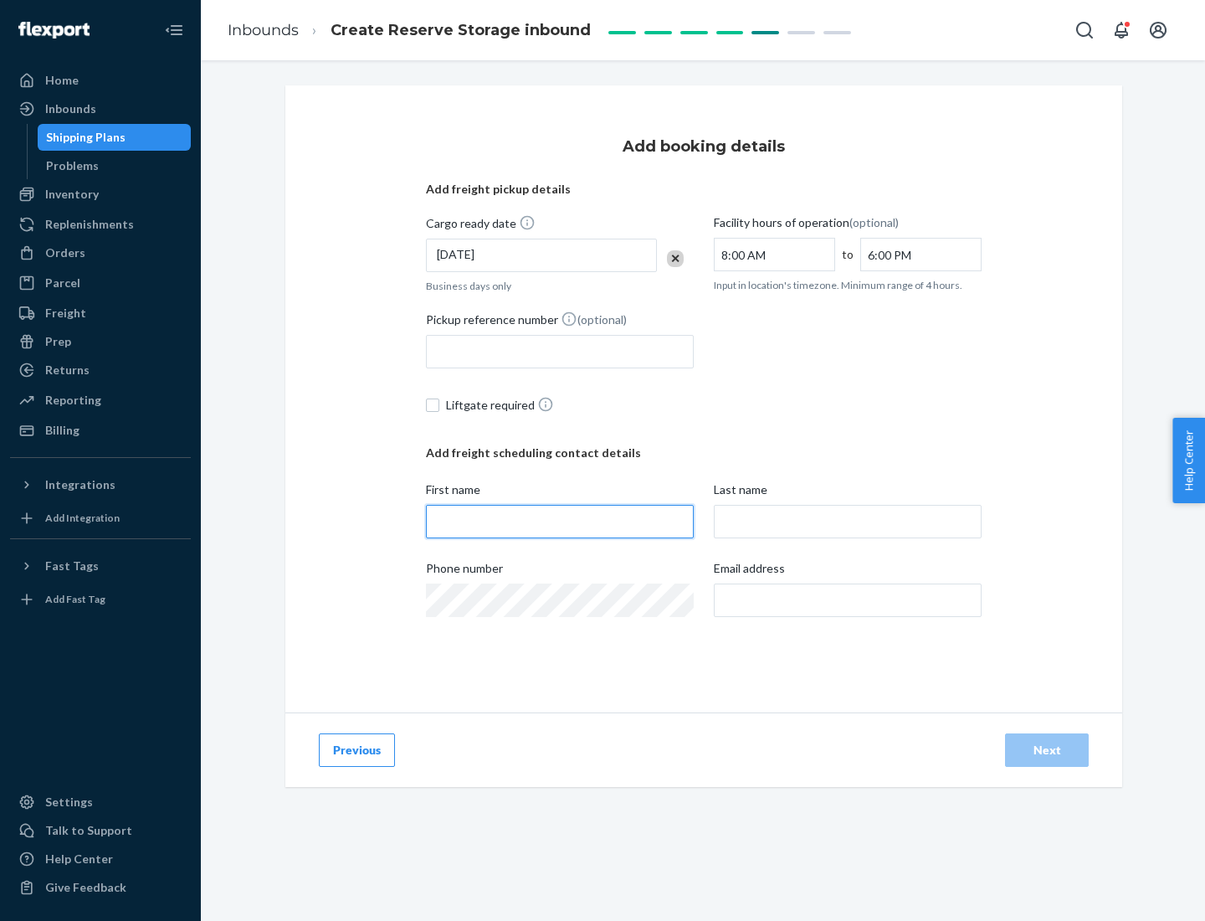
click at [560, 521] on input "First name" at bounding box center [560, 521] width 268 height 33
type input "[PERSON_NAME]"
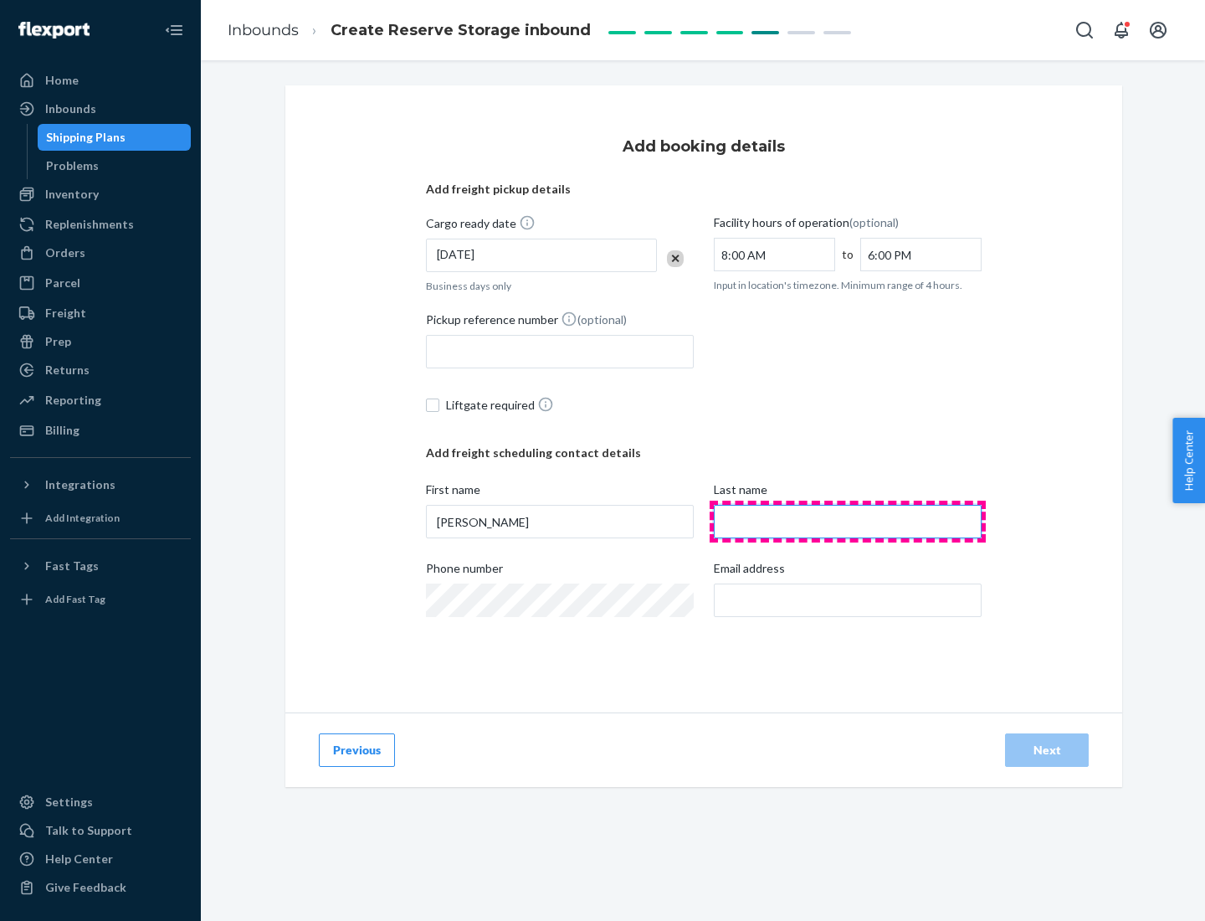
click at [848, 521] on input "Last name" at bounding box center [848, 521] width 268 height 33
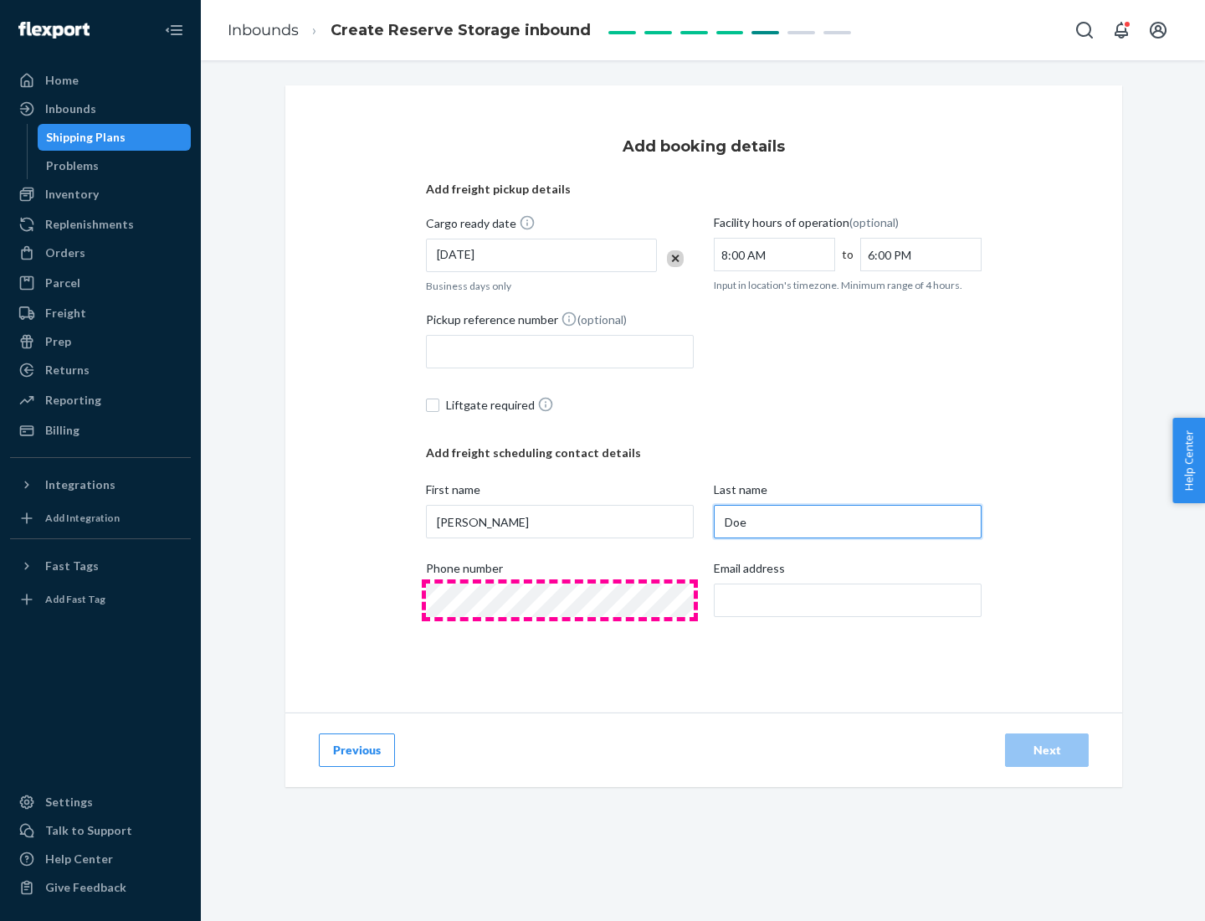
type input "Doe"
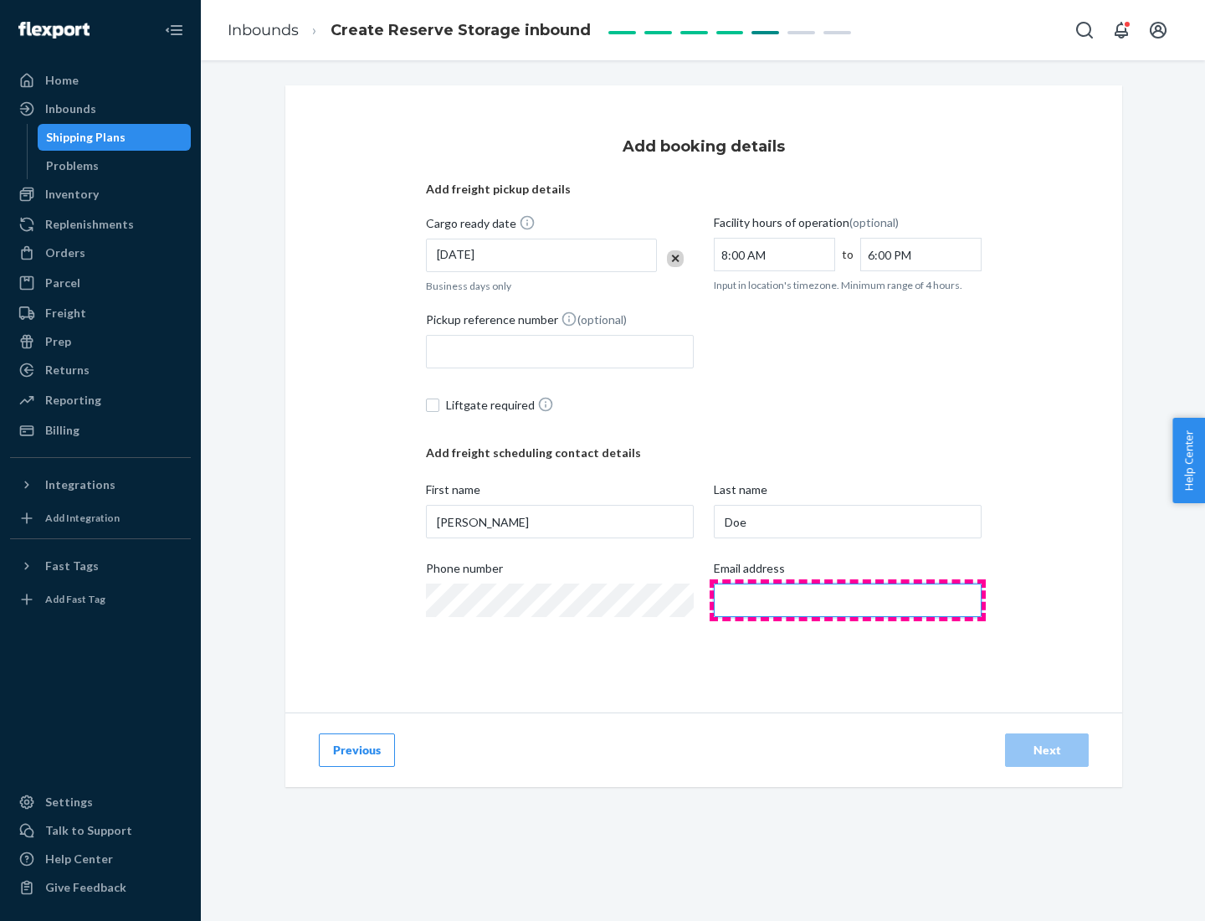
click at [848, 600] on input "Email address" at bounding box center [848, 599] width 268 height 33
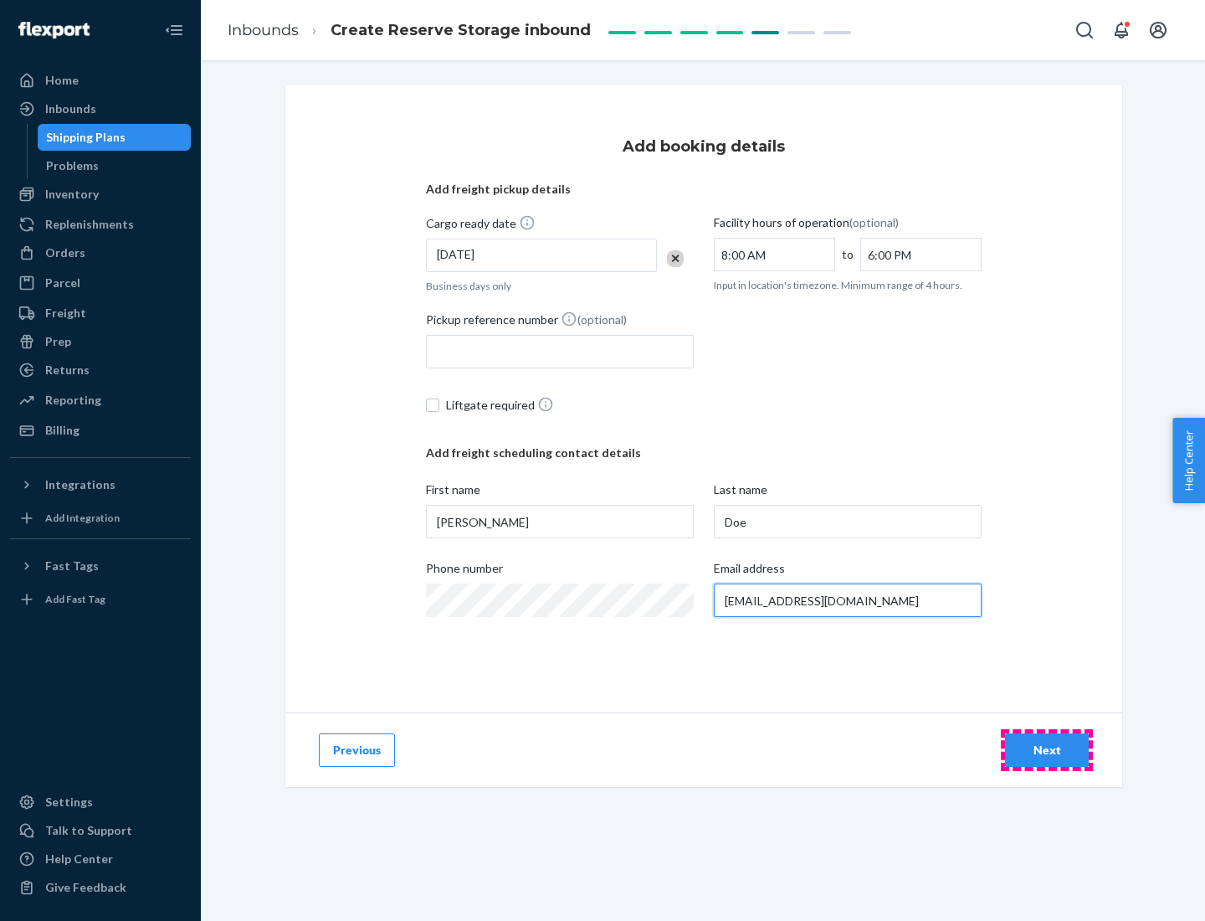
type input "[EMAIL_ADDRESS][DOMAIN_NAME]"
click at [1047, 750] on div "Next" at bounding box center [1046, 749] width 55 height 17
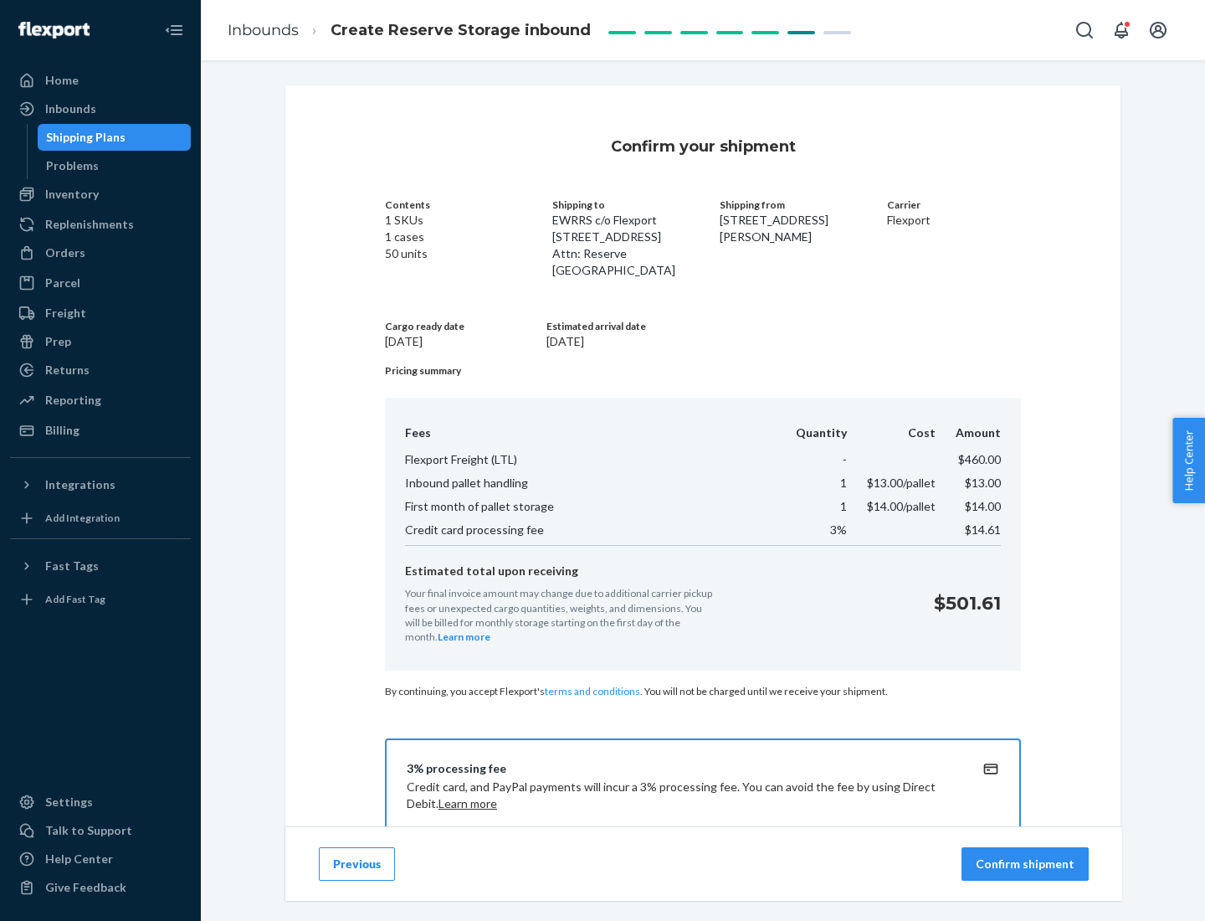
scroll to position [241, 0]
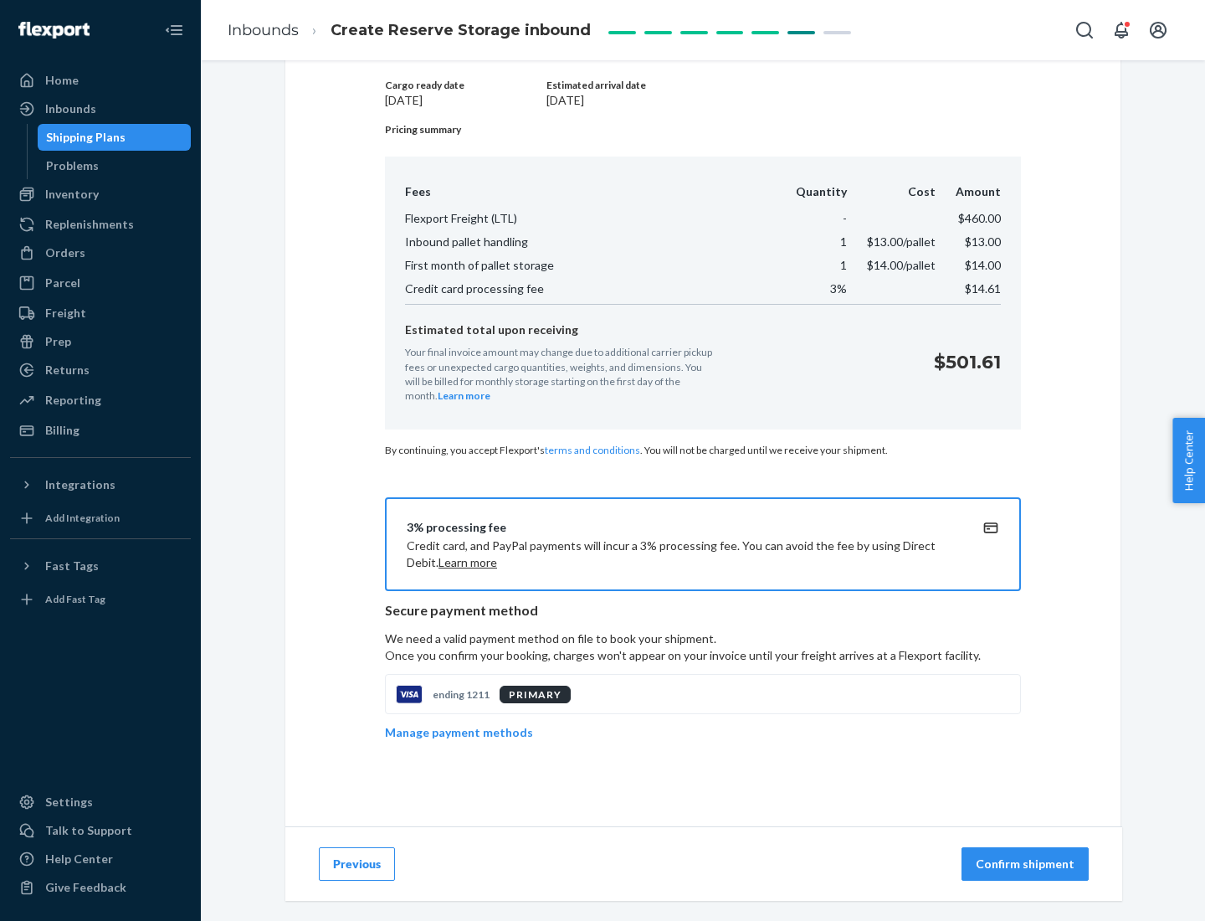
click at [1027, 864] on p "Confirm shipment" at bounding box center [1025, 863] width 99 height 17
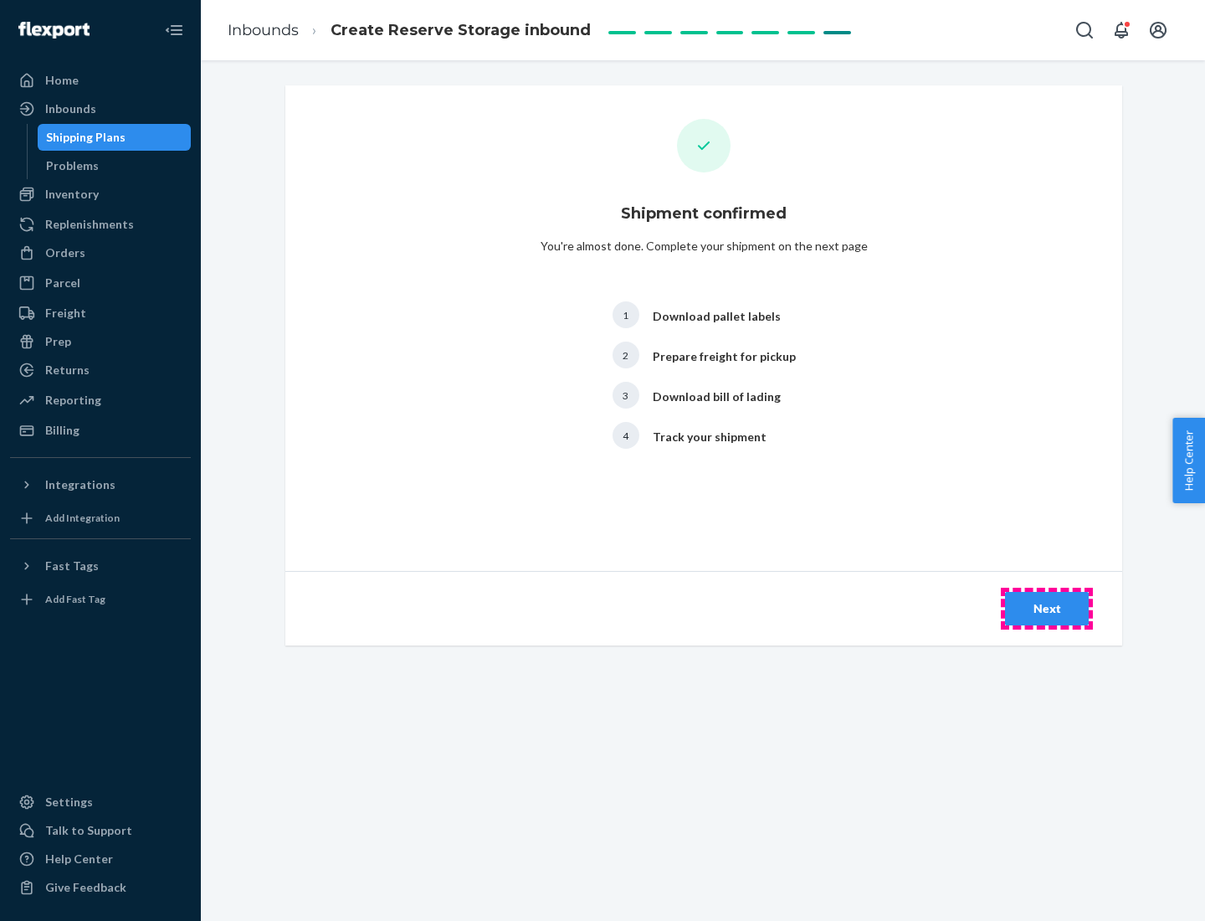
click at [1047, 608] on div "Next" at bounding box center [1046, 608] width 55 height 17
